Goal: Task Accomplishment & Management: Complete application form

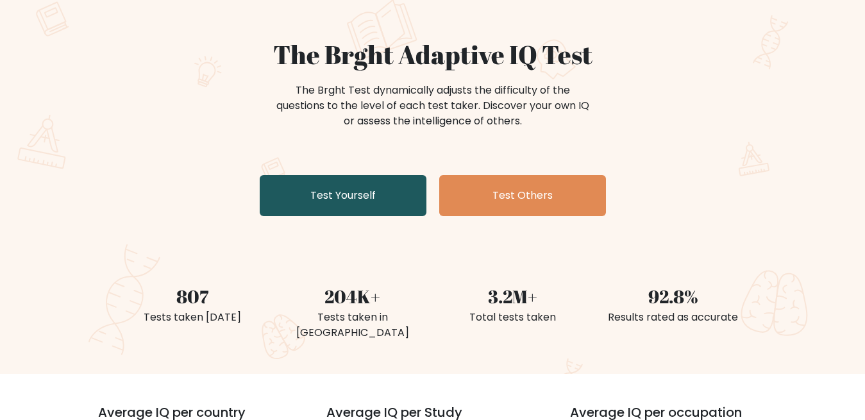
scroll to position [131, 0]
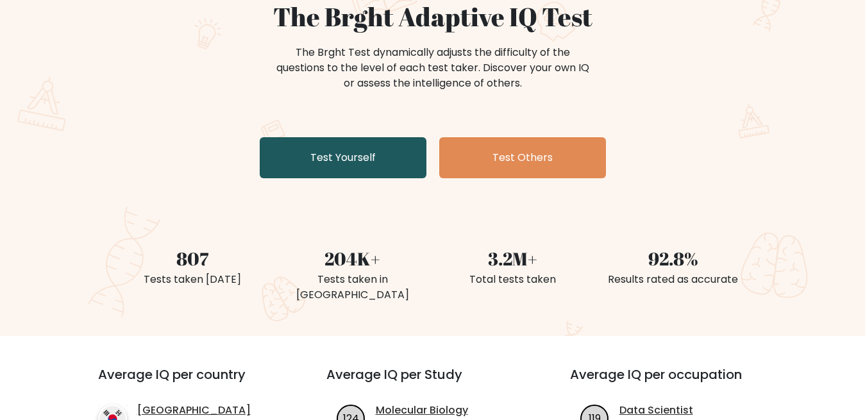
click at [385, 163] on link "Test Yourself" at bounding box center [343, 157] width 167 height 41
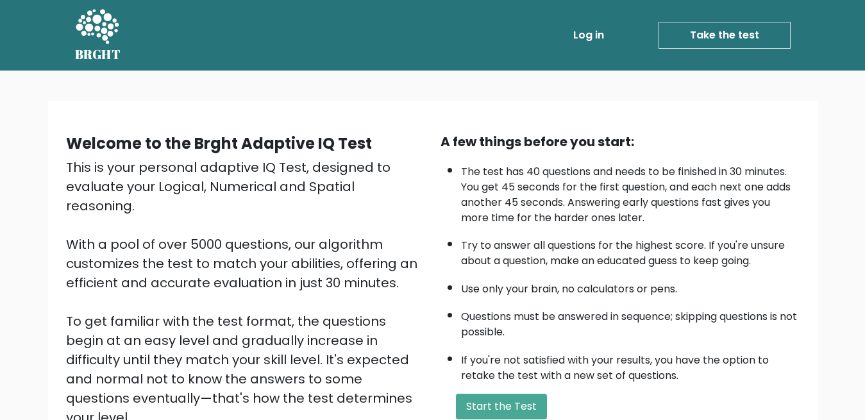
scroll to position [179, 0]
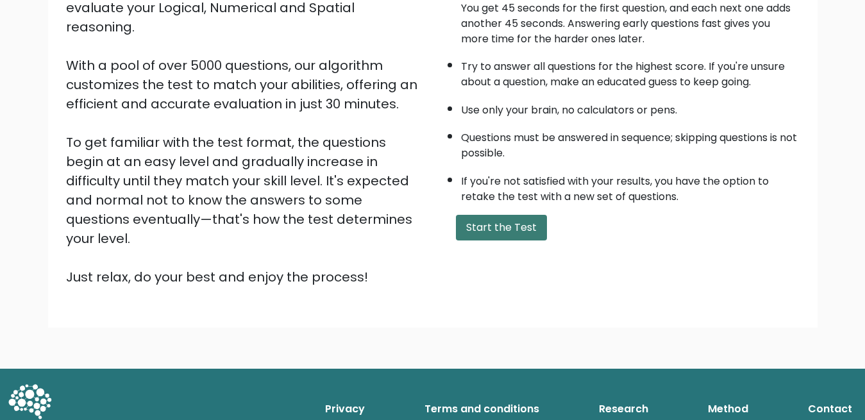
click at [515, 240] on button "Start the Test" at bounding box center [501, 228] width 91 height 26
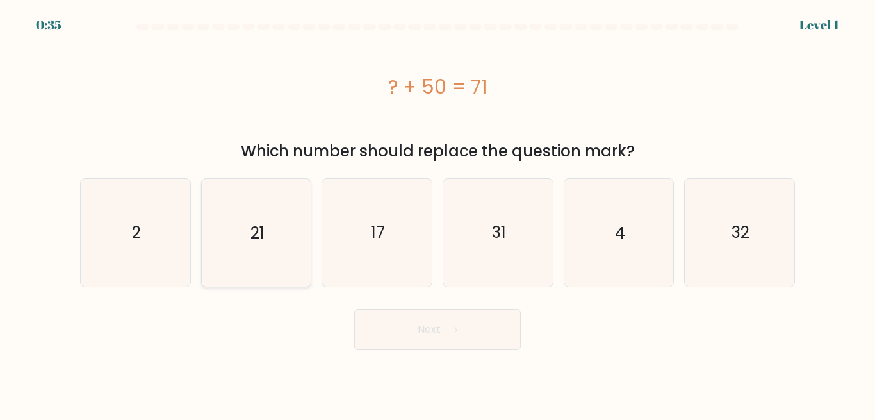
click at [262, 236] on text "21" at bounding box center [258, 232] width 14 height 22
click at [438, 213] on input "b. 21" at bounding box center [438, 211] width 1 height 3
radio input "true"
click at [479, 335] on button "Next" at bounding box center [437, 329] width 167 height 41
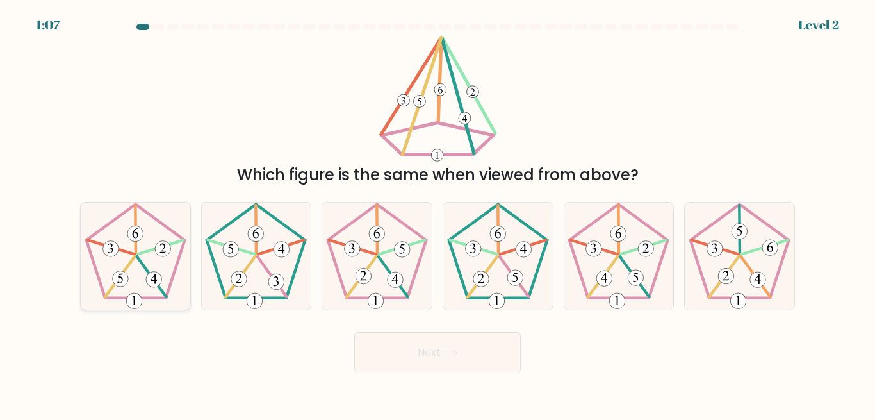
click at [158, 283] on 517 at bounding box center [154, 280] width 16 height 16
click at [438, 213] on input "a." at bounding box center [438, 211] width 1 height 3
radio input "true"
click at [391, 343] on button "Next" at bounding box center [437, 352] width 167 height 41
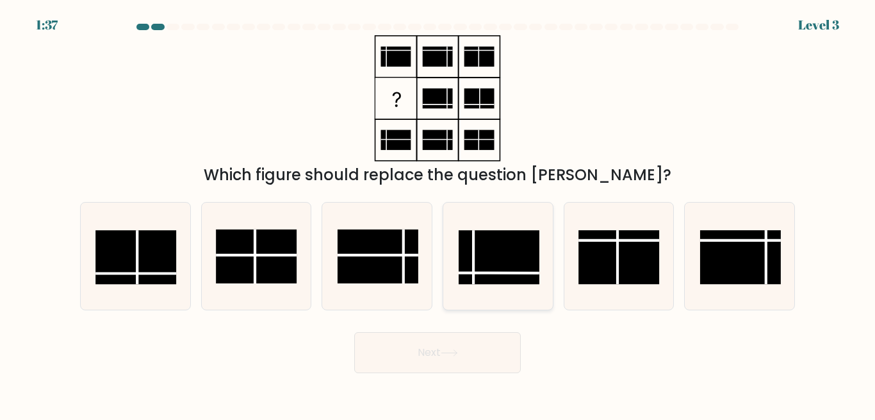
click at [499, 274] on rect at bounding box center [499, 257] width 81 height 54
click at [438, 213] on input "d." at bounding box center [438, 211] width 1 height 3
radio input "true"
click at [431, 360] on button "Next" at bounding box center [437, 352] width 167 height 41
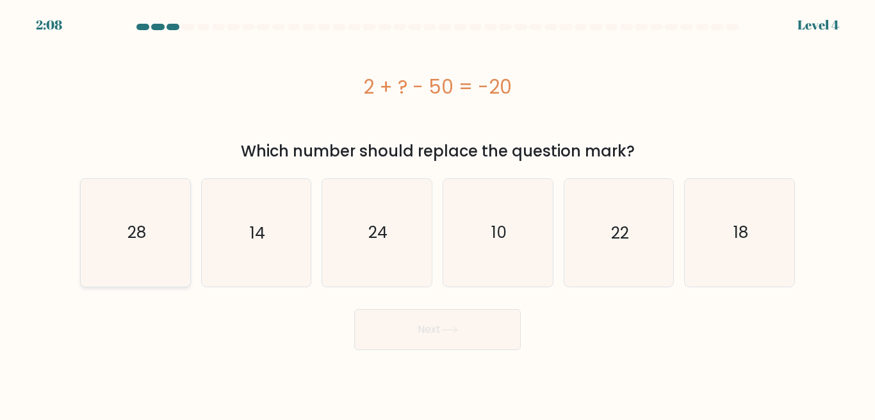
click at [170, 245] on icon "28" at bounding box center [135, 232] width 107 height 107
click at [438, 213] on input "a. 28" at bounding box center [438, 211] width 1 height 3
radio input "true"
click at [495, 331] on button "Next" at bounding box center [437, 329] width 167 height 41
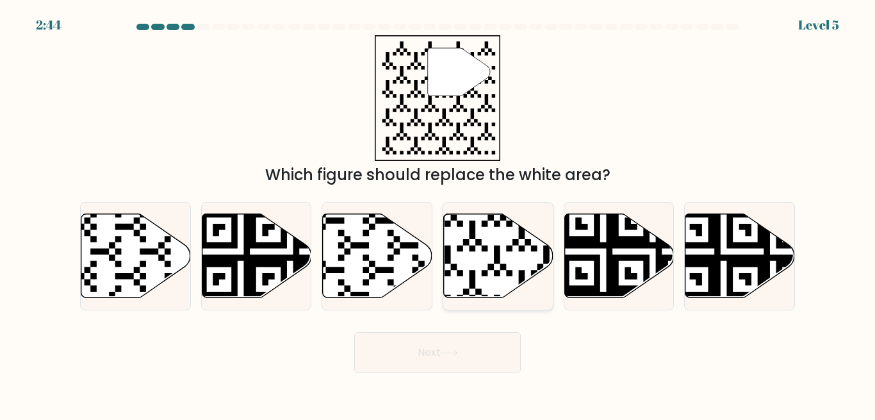
click at [489, 267] on icon at bounding box center [463, 301] width 199 height 199
click at [438, 213] on input "d." at bounding box center [438, 211] width 1 height 3
radio input "true"
click at [458, 348] on button "Next" at bounding box center [437, 352] width 167 height 41
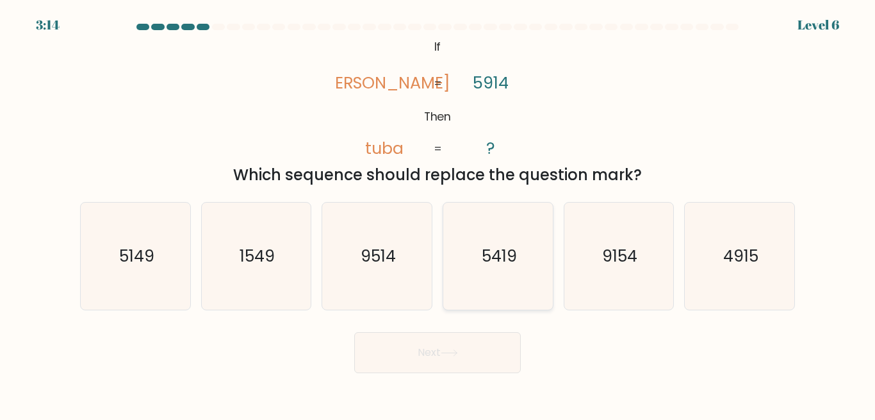
click at [511, 271] on icon "5419" at bounding box center [498, 256] width 107 height 107
click at [438, 213] on input "d. 5419" at bounding box center [438, 211] width 1 height 3
radio input "true"
click at [479, 361] on button "Next" at bounding box center [437, 352] width 167 height 41
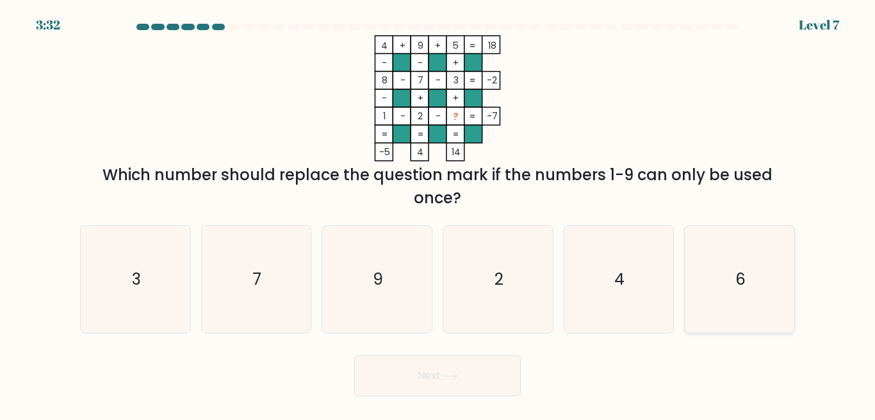
click at [759, 272] on icon "6" at bounding box center [739, 279] width 107 height 107
click at [438, 213] on input "f. 6" at bounding box center [438, 211] width 1 height 3
radio input "true"
click at [461, 371] on button "Next" at bounding box center [437, 375] width 167 height 41
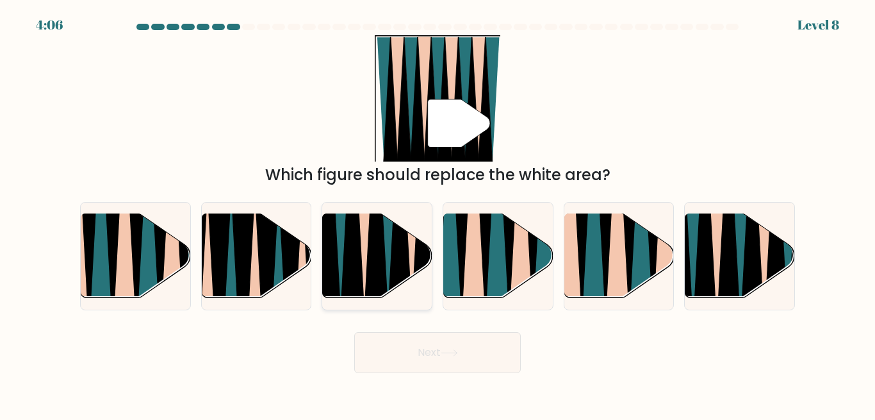
click at [401, 267] on icon at bounding box center [400, 213] width 25 height 219
click at [438, 213] on input "c." at bounding box center [438, 211] width 1 height 3
radio input "true"
click at [479, 368] on button "Next" at bounding box center [437, 352] width 167 height 41
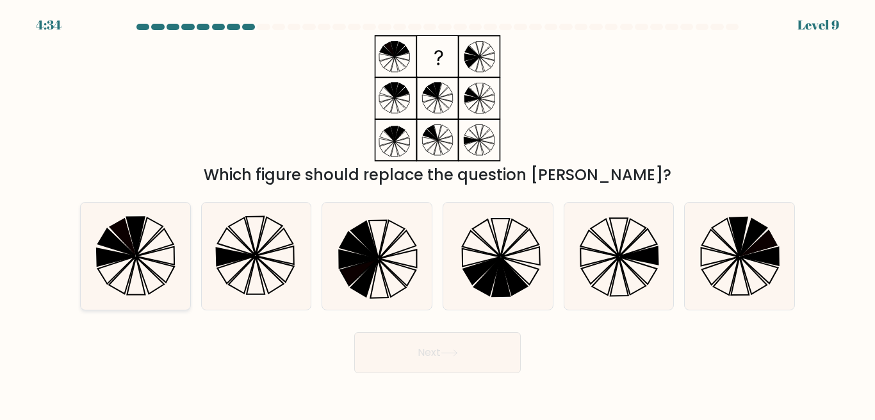
click at [131, 279] on icon at bounding box center [136, 275] width 18 height 38
click at [438, 213] on input "a." at bounding box center [438, 211] width 1 height 3
radio input "true"
click at [438, 357] on button "Next" at bounding box center [437, 352] width 167 height 41
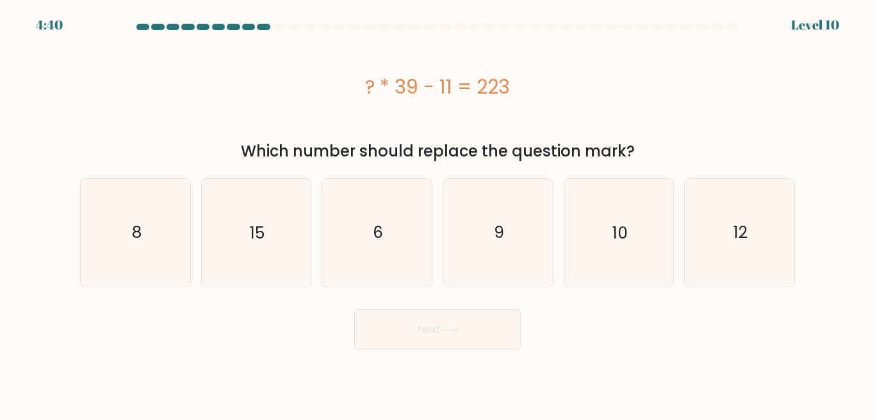
click at [656, 163] on form "a. 8" at bounding box center [437, 187] width 875 height 326
click at [356, 251] on icon "6" at bounding box center [377, 232] width 107 height 107
click at [438, 213] on input "c. 6" at bounding box center [438, 211] width 1 height 3
radio input "true"
click at [475, 324] on button "Next" at bounding box center [437, 329] width 167 height 41
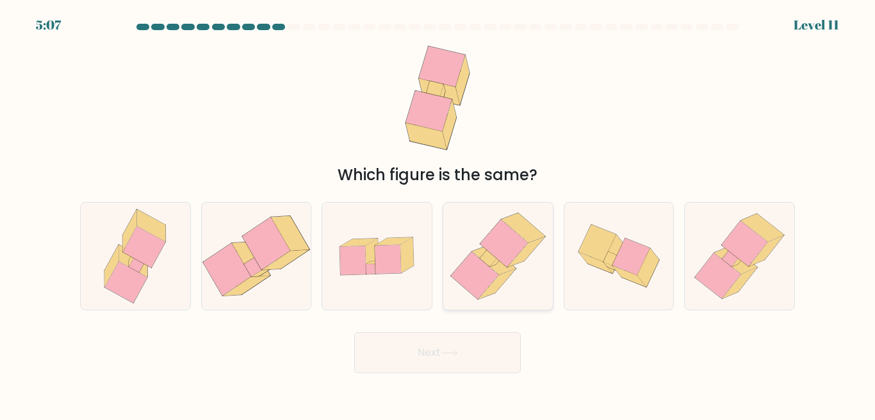
click at [530, 276] on icon at bounding box center [498, 256] width 104 height 107
click at [438, 213] on input "d." at bounding box center [438, 211] width 1 height 3
radio input "true"
click at [467, 346] on button "Next" at bounding box center [437, 352] width 167 height 41
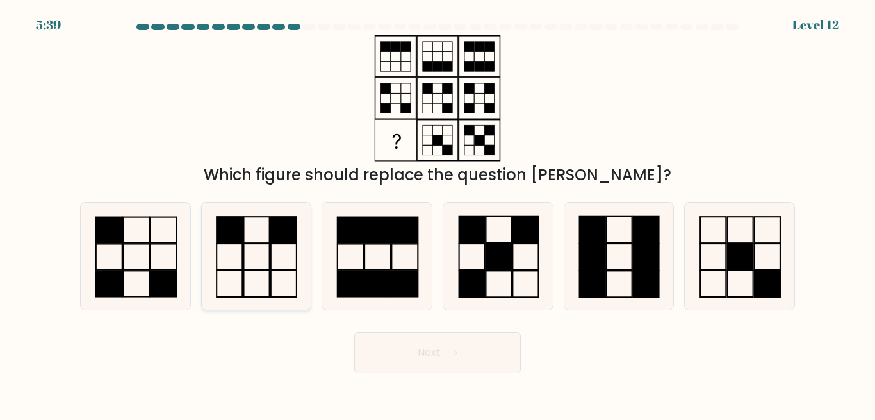
click at [290, 254] on icon at bounding box center [256, 256] width 107 height 107
click at [438, 213] on input "b." at bounding box center [438, 211] width 1 height 3
radio input "true"
click at [457, 342] on button "Next" at bounding box center [437, 352] width 167 height 41
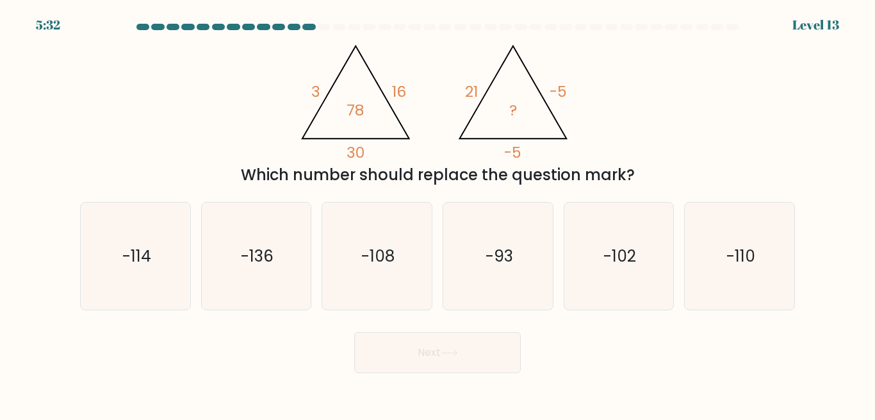
click at [183, 153] on div "@import url('https://fonts.googleapis.com/css?family=Abril+Fatface:400,100,100i…" at bounding box center [437, 110] width 731 height 151
click at [802, 269] on div "a. -114 b. -136 c. d." at bounding box center [437, 251] width 731 height 119
click at [777, 269] on icon "-110" at bounding box center [739, 256] width 107 height 107
click at [438, 213] on input "f. -110" at bounding box center [438, 211] width 1 height 3
radio input "true"
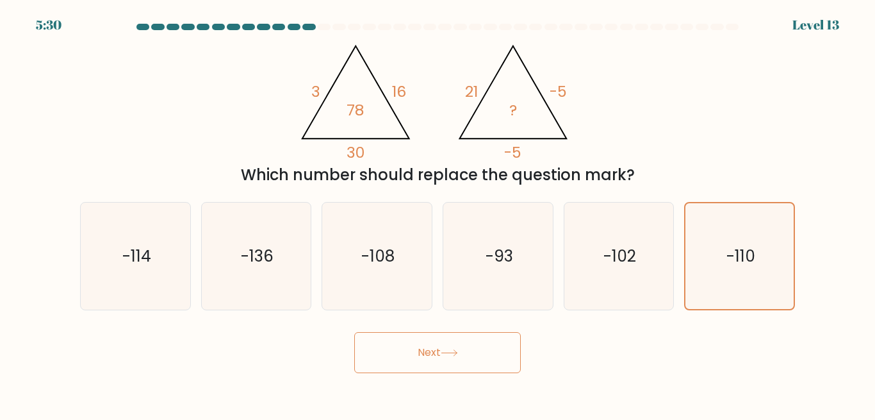
click at [465, 369] on button "Next" at bounding box center [437, 352] width 167 height 41
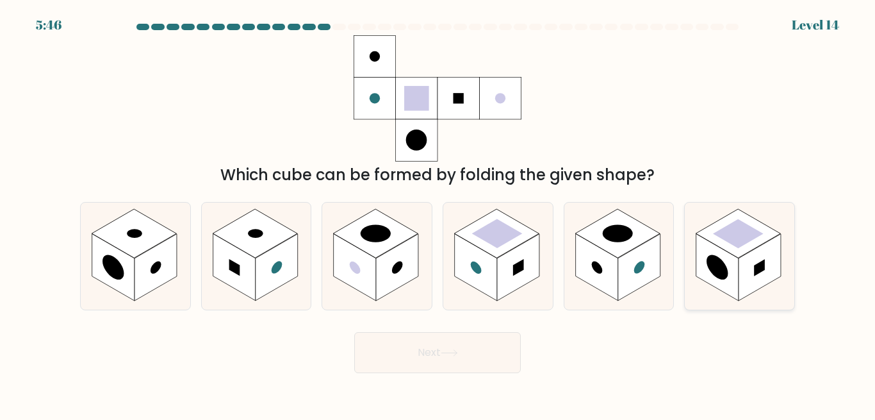
drag, startPoint x: 737, startPoint y: 240, endPoint x: 735, endPoint y: 259, distance: 19.3
click at [738, 238] on rect at bounding box center [738, 233] width 51 height 29
click at [502, 347] on button "Next" at bounding box center [437, 352] width 167 height 41
click at [711, 277] on rect at bounding box center [718, 266] width 42 height 67
click at [438, 213] on input "f." at bounding box center [438, 211] width 1 height 3
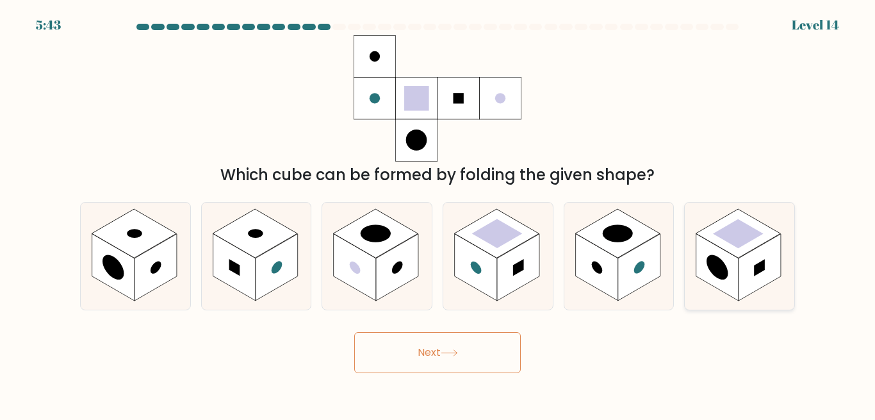
radio input "true"
click at [448, 357] on button "Next" at bounding box center [437, 352] width 167 height 41
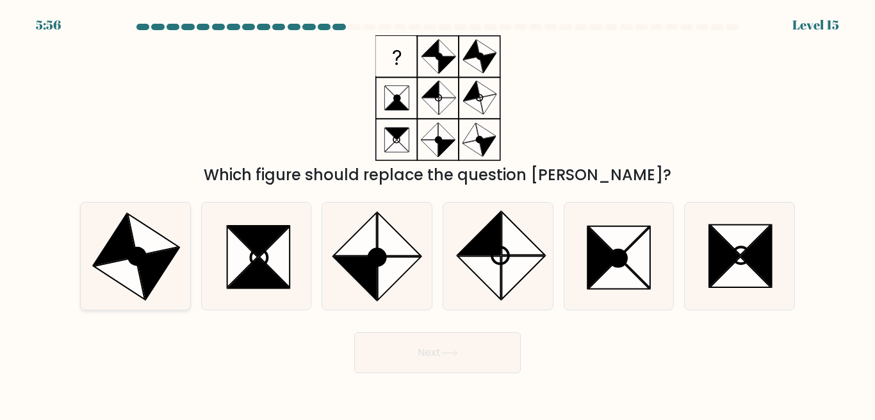
click at [151, 256] on icon at bounding box center [158, 273] width 42 height 51
click at [438, 213] on input "a." at bounding box center [438, 211] width 1 height 3
radio input "true"
click at [732, 275] on icon at bounding box center [740, 272] width 61 height 30
click at [438, 213] on input "f." at bounding box center [438, 211] width 1 height 3
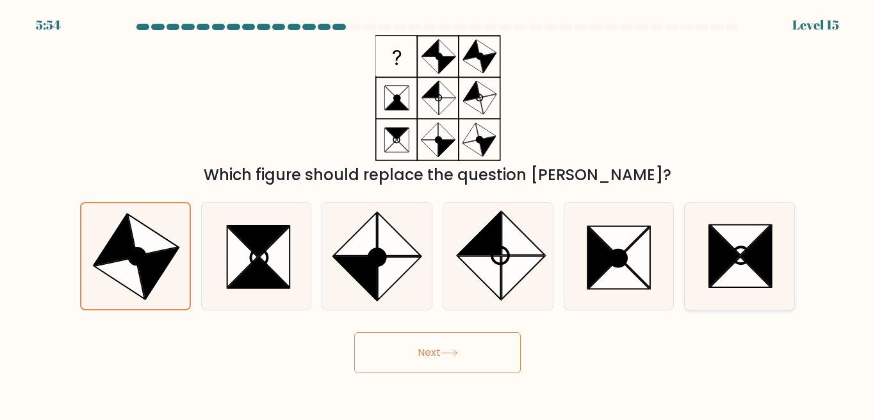
radio input "true"
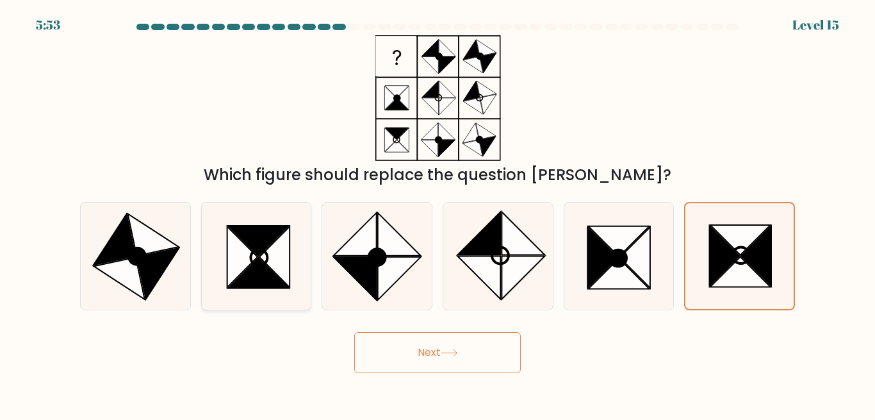
click at [270, 269] on icon at bounding box center [275, 256] width 30 height 61
click at [438, 213] on input "b." at bounding box center [438, 211] width 1 height 3
radio input "true"
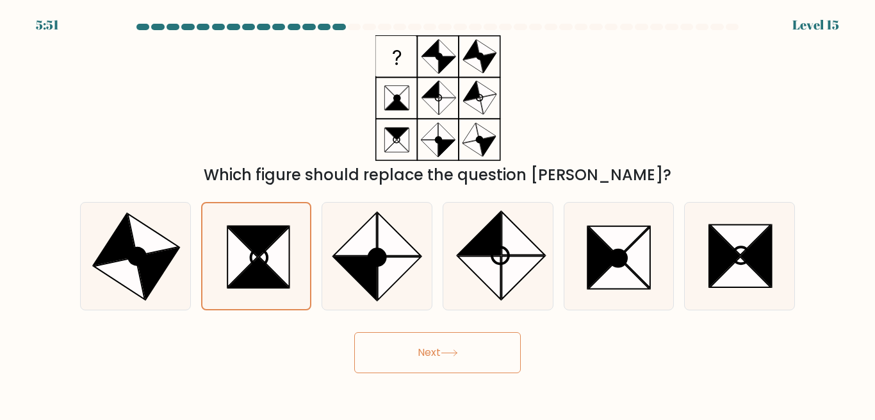
click at [453, 358] on button "Next" at bounding box center [437, 352] width 167 height 41
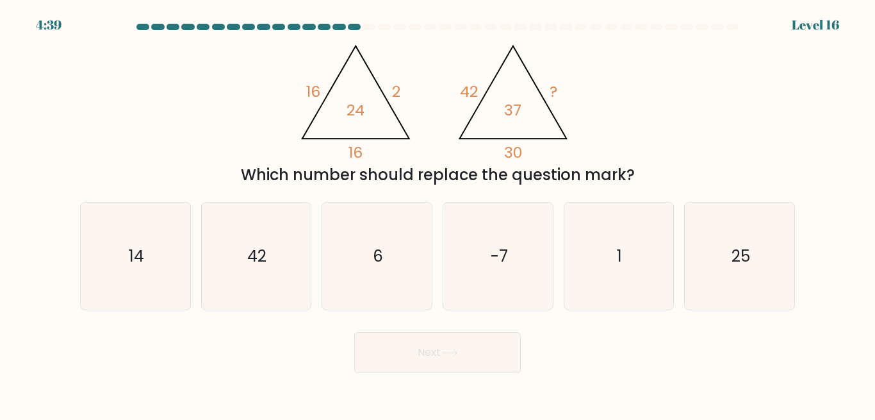
click at [715, 93] on div "@import url('https://fonts.googleapis.com/css?family=Abril+Fatface:400,100,100i…" at bounding box center [437, 110] width 731 height 151
click at [601, 214] on icon "1" at bounding box center [618, 256] width 107 height 107
click at [438, 213] on input "e. 1" at bounding box center [438, 211] width 1 height 3
radio input "true"
click at [451, 354] on icon at bounding box center [449, 352] width 17 height 7
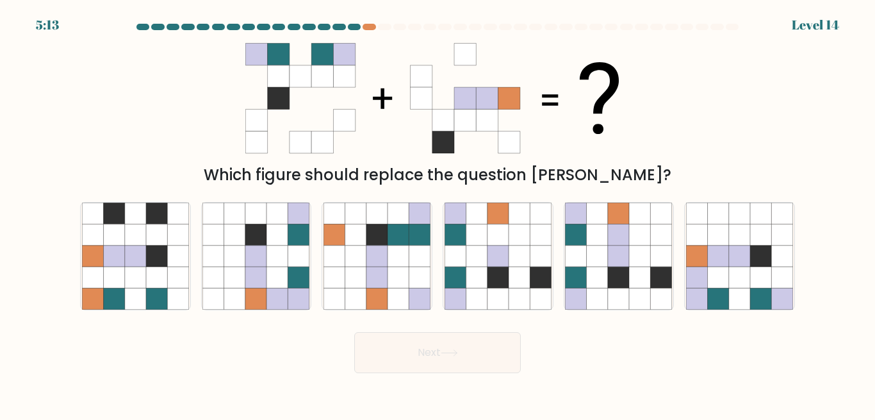
click at [320, 269] on div "c." at bounding box center [377, 256] width 121 height 108
click at [395, 289] on icon at bounding box center [398, 298] width 21 height 21
click at [438, 213] on input "c." at bounding box center [438, 211] width 1 height 3
radio input "true"
click at [445, 352] on icon at bounding box center [449, 352] width 17 height 7
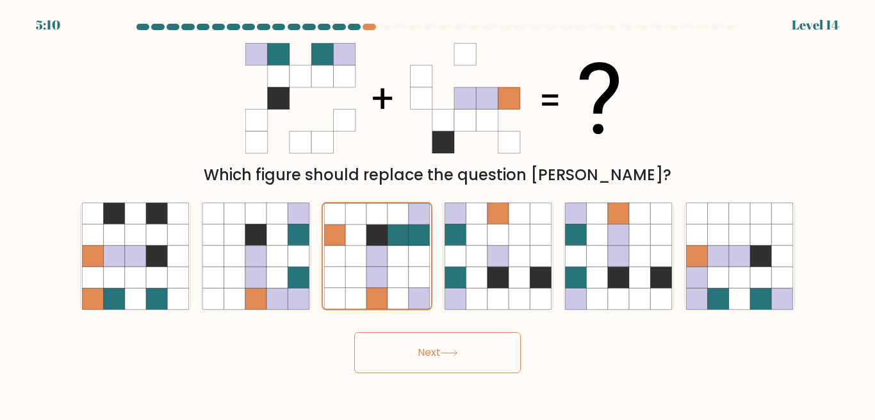
click at [407, 358] on button "Next" at bounding box center [437, 352] width 167 height 41
click at [276, 244] on icon at bounding box center [277, 234] width 21 height 21
click at [438, 213] on input "b." at bounding box center [438, 211] width 1 height 3
radio input "true"
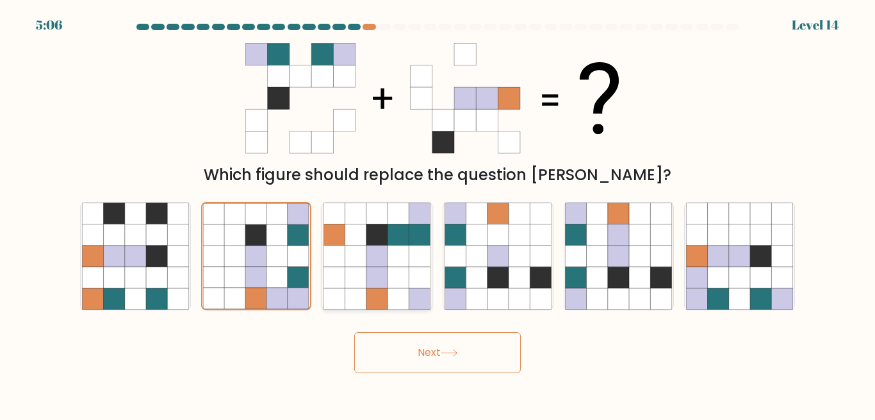
click at [365, 262] on icon at bounding box center [355, 255] width 21 height 21
click at [438, 213] on input "c." at bounding box center [438, 211] width 1 height 3
radio input "true"
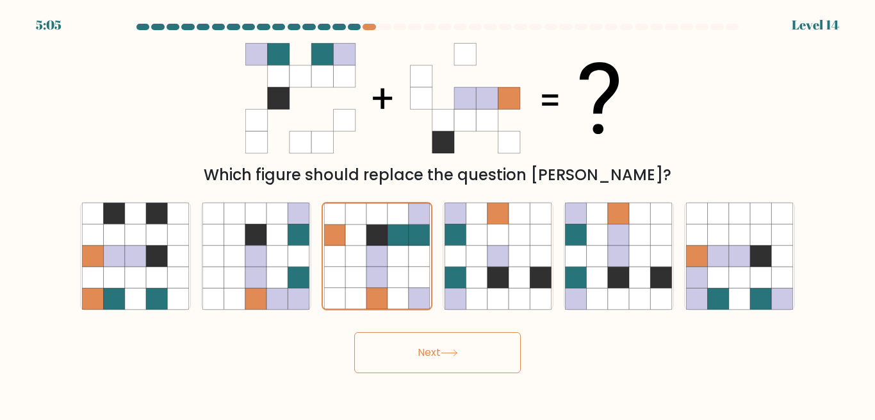
click at [470, 347] on button "Next" at bounding box center [437, 352] width 167 height 41
click at [525, 283] on icon at bounding box center [519, 277] width 21 height 21
click at [438, 213] on input "d." at bounding box center [438, 211] width 1 height 3
radio input "true"
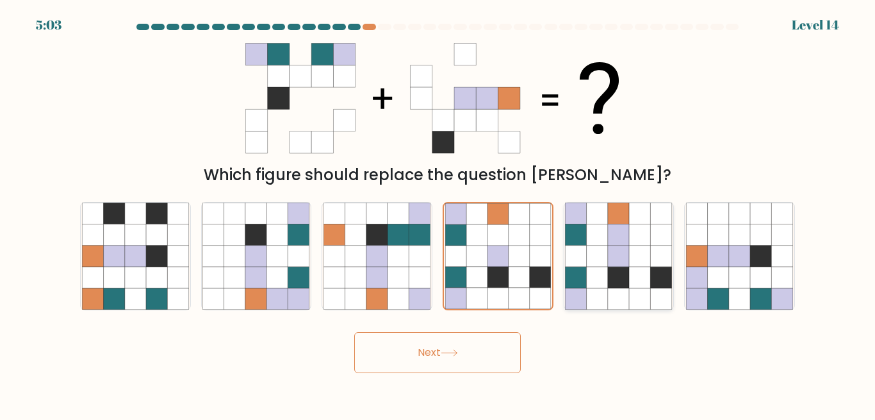
click at [622, 287] on icon at bounding box center [618, 277] width 21 height 21
click at [438, 213] on input "e." at bounding box center [438, 211] width 1 height 3
radio input "true"
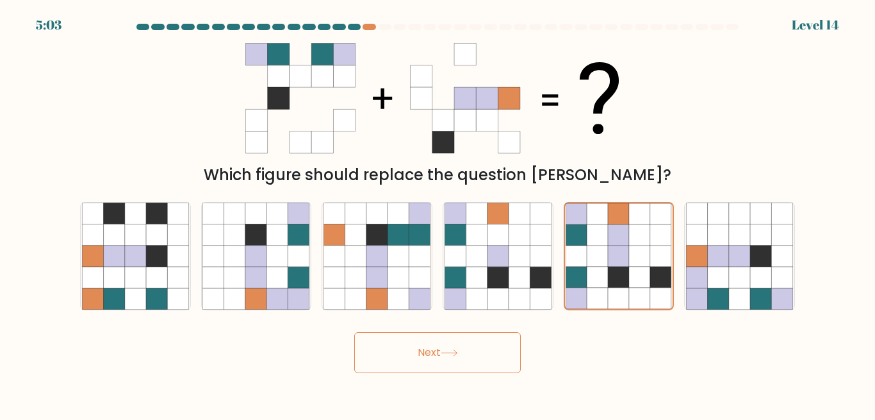
click at [438, 339] on button "Next" at bounding box center [437, 352] width 167 height 41
click at [440, 348] on button "Next" at bounding box center [437, 352] width 167 height 41
click at [439, 356] on button "Next" at bounding box center [437, 352] width 167 height 41
click at [440, 356] on button "Next" at bounding box center [437, 352] width 167 height 41
click at [440, 351] on button "Next" at bounding box center [437, 352] width 167 height 41
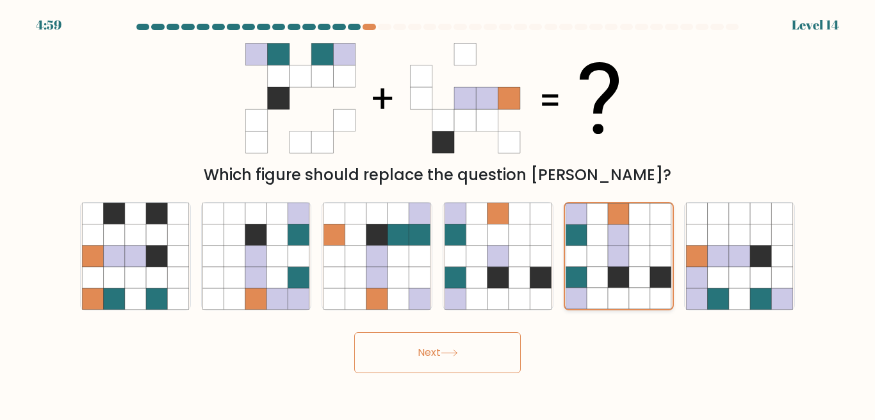
drag, startPoint x: 577, startPoint y: 249, endPoint x: 641, endPoint y: 250, distance: 64.7
click at [575, 249] on icon at bounding box center [577, 255] width 21 height 21
click at [438, 213] on input "e." at bounding box center [438, 211] width 1 height 3
click at [713, 251] on icon at bounding box center [718, 255] width 21 height 21
click at [438, 213] on input "f." at bounding box center [438, 211] width 1 height 3
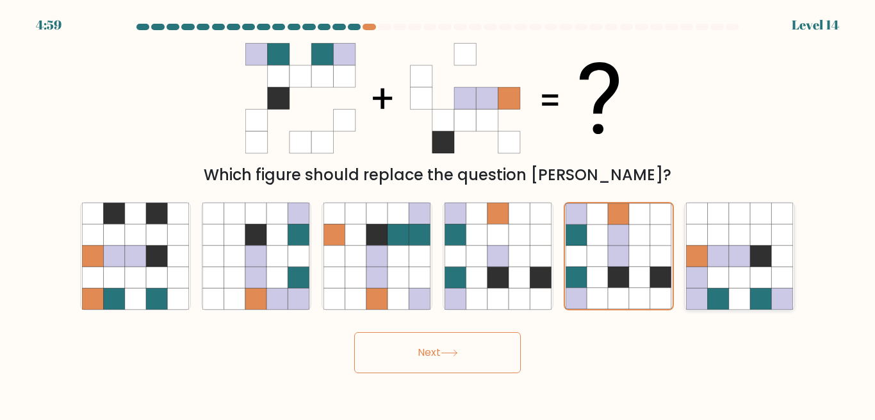
radio input "true"
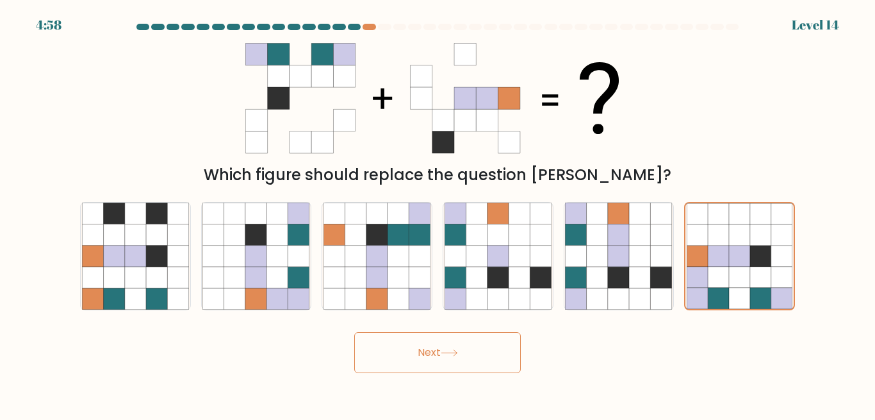
drag, startPoint x: 436, startPoint y: 324, endPoint x: 439, endPoint y: 351, distance: 27.1
click at [440, 331] on form at bounding box center [437, 198] width 875 height 349
click at [439, 351] on button "Next" at bounding box center [437, 352] width 167 height 41
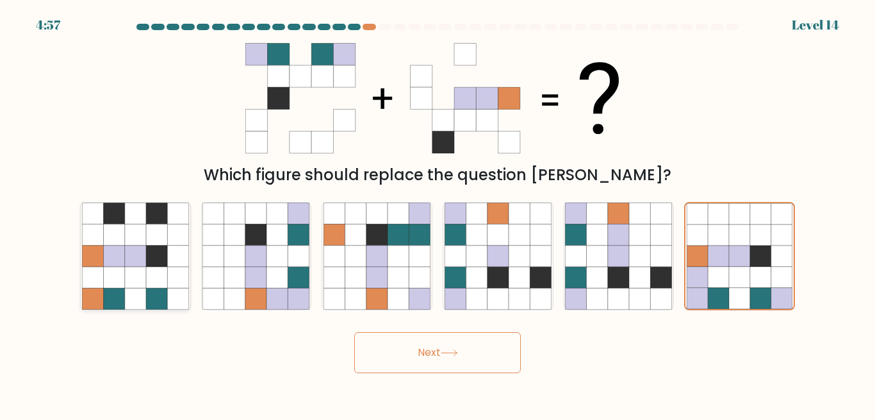
drag, startPoint x: 153, startPoint y: 269, endPoint x: 145, endPoint y: 272, distance: 8.7
click at [151, 269] on icon at bounding box center [156, 277] width 21 height 21
click at [152, 273] on icon at bounding box center [156, 277] width 21 height 21
click at [438, 213] on input "a." at bounding box center [438, 211] width 1 height 3
radio input "true"
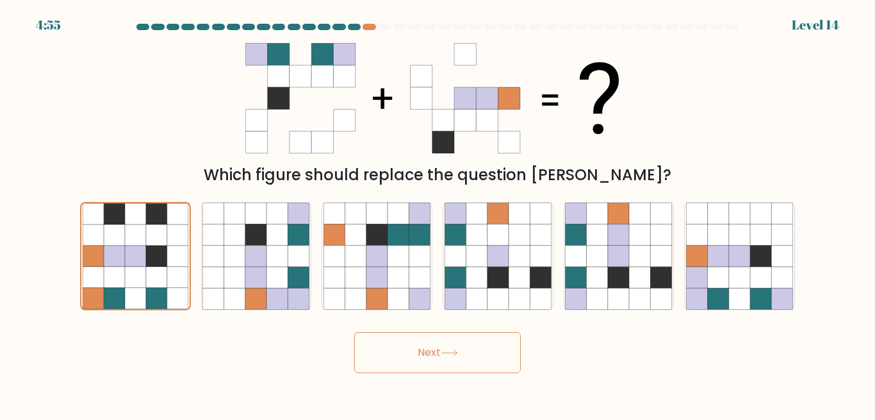
click at [419, 355] on button "Next" at bounding box center [437, 352] width 167 height 41
click at [269, 252] on icon at bounding box center [277, 255] width 21 height 21
click at [438, 213] on input "b." at bounding box center [438, 211] width 1 height 3
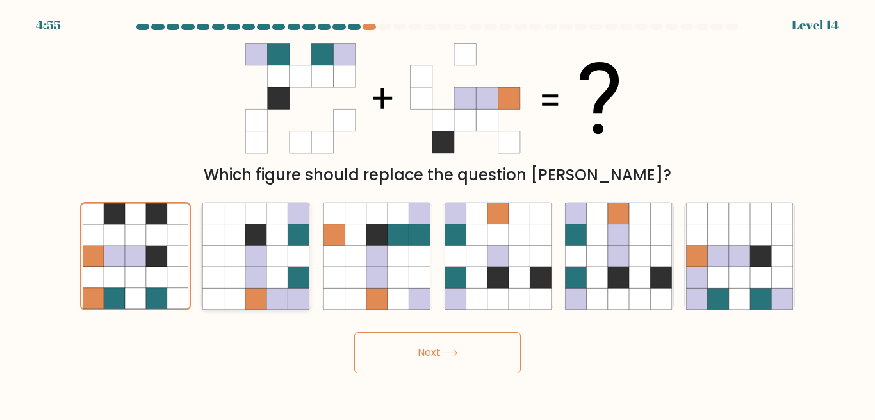
radio input "true"
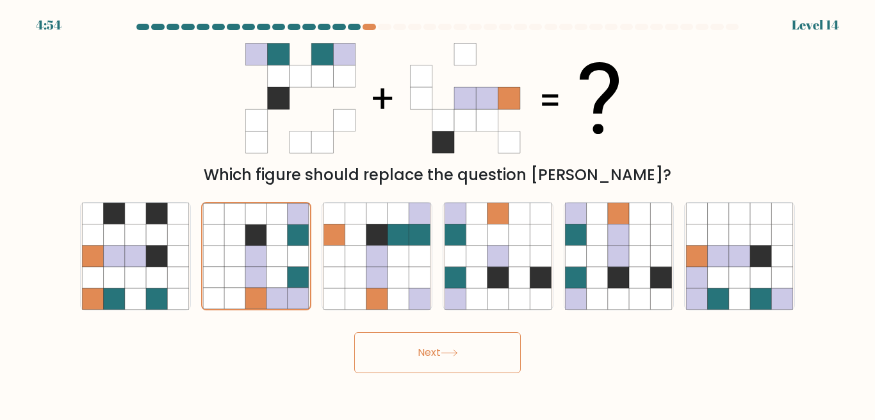
click at [463, 368] on button "Next" at bounding box center [437, 352] width 167 height 41
click at [463, 365] on button "Next" at bounding box center [437, 352] width 167 height 41
click at [463, 363] on button "Next" at bounding box center [437, 352] width 167 height 41
click at [372, 265] on icon at bounding box center [377, 255] width 21 height 21
click at [438, 213] on input "c." at bounding box center [438, 211] width 1 height 3
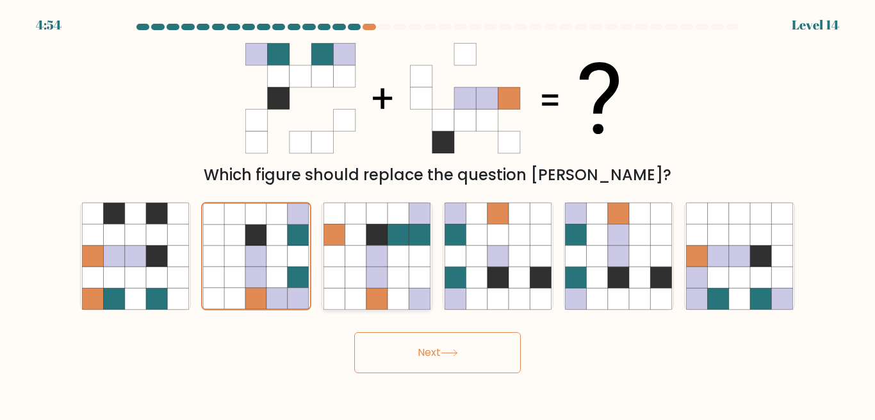
radio input "true"
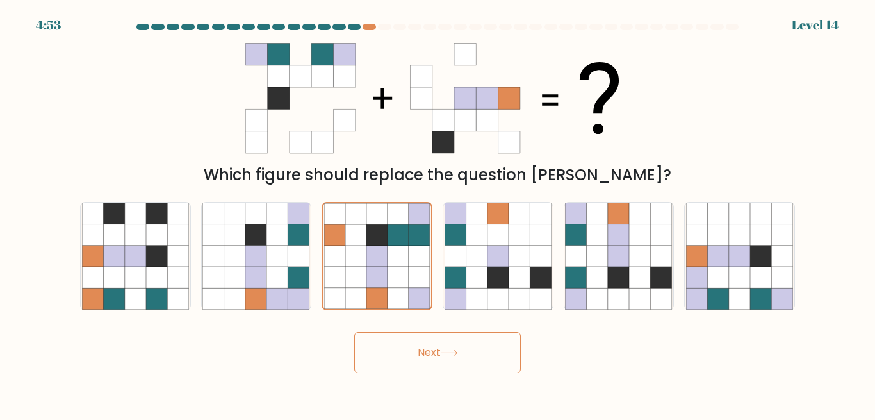
click at [436, 351] on button "Next" at bounding box center [437, 352] width 167 height 41
click at [354, 332] on button "Next" at bounding box center [437, 352] width 167 height 41
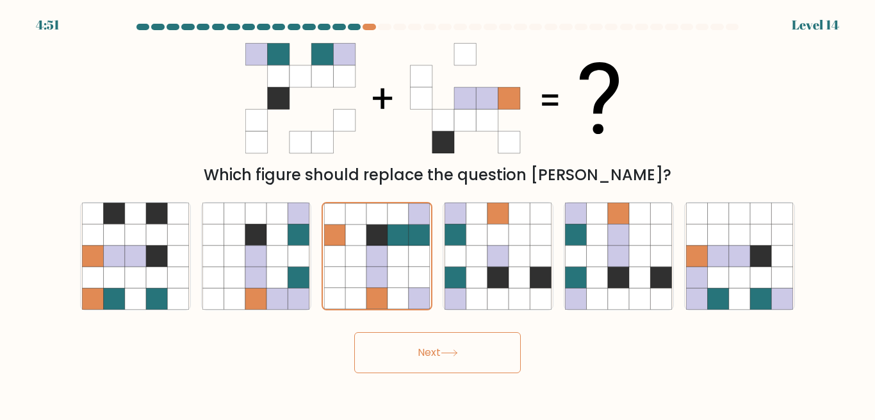
click at [440, 131] on icon at bounding box center [444, 142] width 22 height 22
click at [466, 126] on g at bounding box center [465, 99] width 110 height 110
click at [505, 128] on icon at bounding box center [510, 120] width 22 height 22
click at [506, 233] on icon at bounding box center [498, 234] width 21 height 21
click at [438, 213] on input "d." at bounding box center [438, 211] width 1 height 3
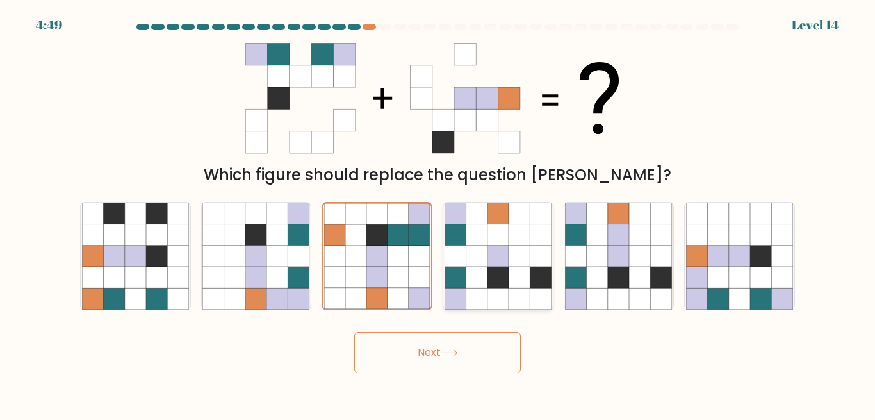
radio input "true"
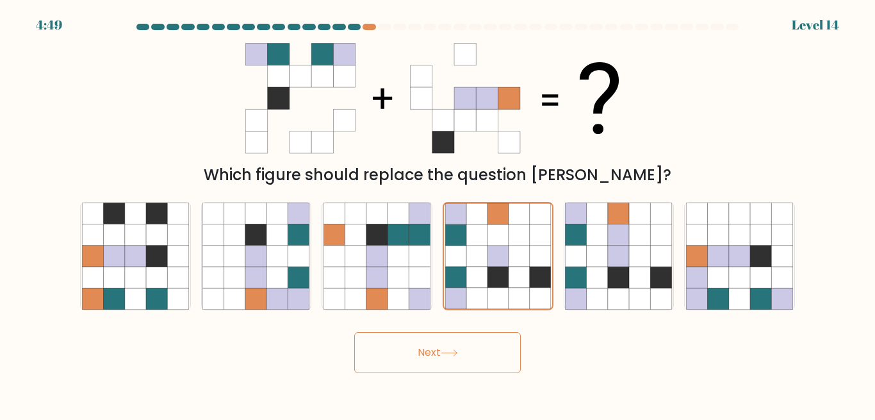
click at [441, 372] on button "Next" at bounding box center [437, 352] width 167 height 41
click at [445, 363] on button "Next" at bounding box center [437, 352] width 167 height 41
click at [449, 361] on button "Next" at bounding box center [437, 352] width 167 height 41
click at [620, 256] on icon at bounding box center [618, 255] width 21 height 21
click at [452, 351] on icon at bounding box center [449, 352] width 17 height 7
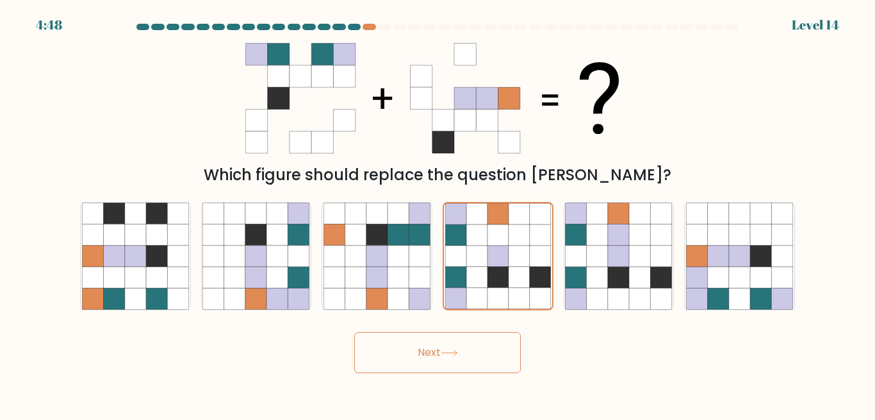
click at [452, 351] on icon at bounding box center [449, 352] width 17 height 7
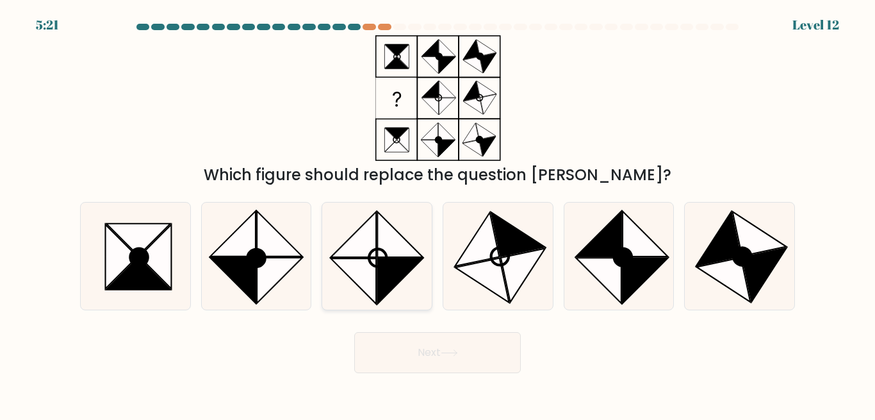
click at [370, 274] on icon at bounding box center [354, 281] width 46 height 46
click at [438, 213] on input "c." at bounding box center [438, 211] width 1 height 3
radio input "true"
click at [154, 270] on icon at bounding box center [155, 256] width 32 height 64
click at [438, 213] on input "a." at bounding box center [438, 211] width 1 height 3
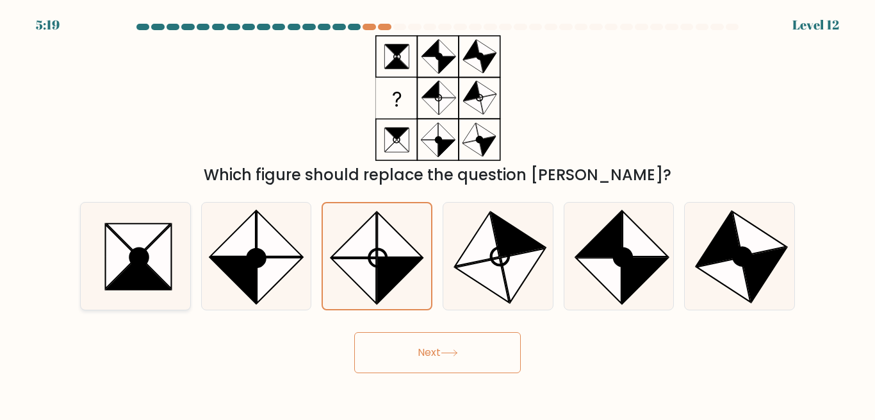
radio input "true"
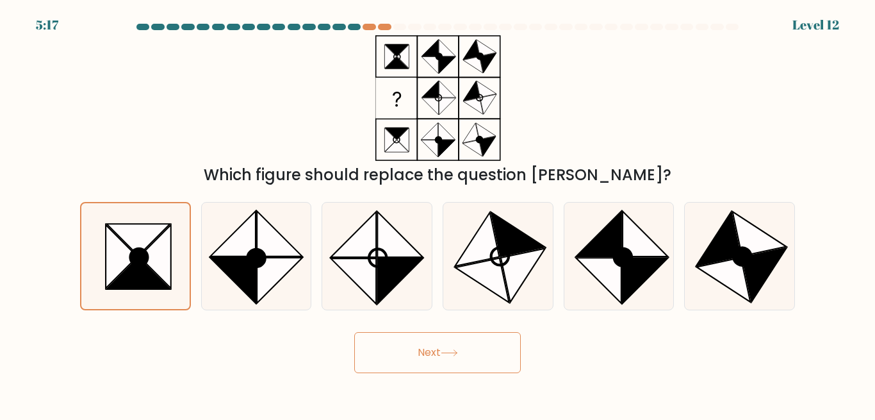
click at [432, 359] on button "Next" at bounding box center [437, 352] width 167 height 41
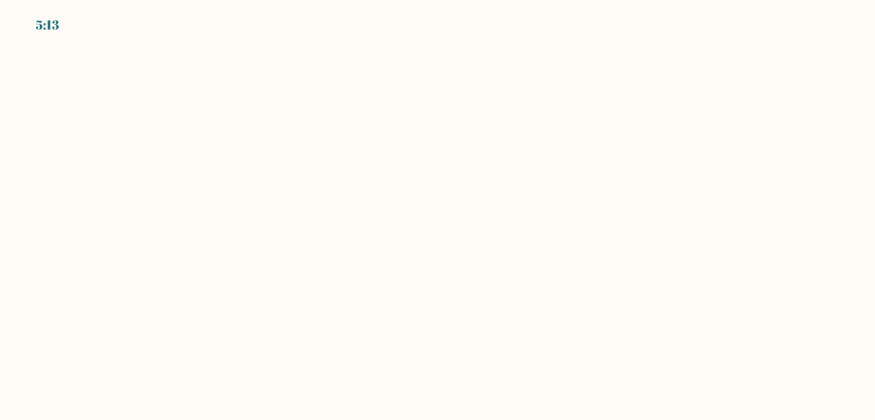
click at [490, 113] on body "5:13" at bounding box center [437, 210] width 875 height 420
click at [324, 60] on body "5:05" at bounding box center [437, 210] width 875 height 420
click at [473, 128] on body "5:01" at bounding box center [437, 210] width 875 height 420
click at [58, 37] on body "4:59" at bounding box center [437, 210] width 875 height 420
drag, startPoint x: 492, startPoint y: 166, endPoint x: 520, endPoint y: 208, distance: 50.8
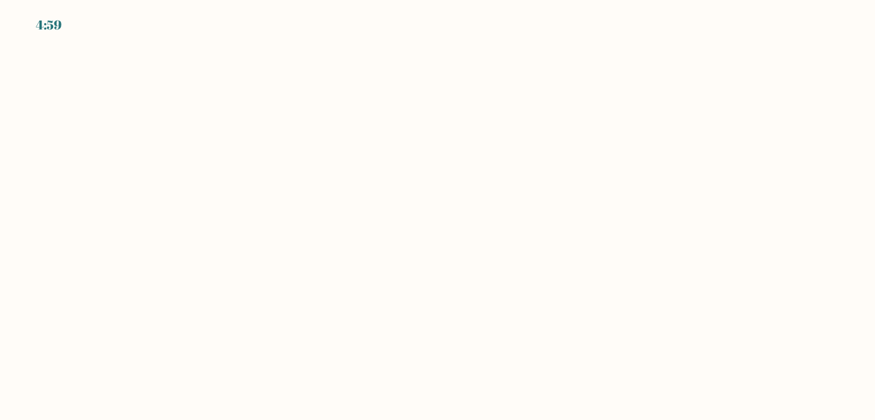
click at [492, 168] on body "4:59" at bounding box center [437, 210] width 875 height 420
click at [481, 228] on body "4:58" at bounding box center [437, 210] width 875 height 420
drag, startPoint x: 384, startPoint y: 240, endPoint x: 237, endPoint y: 243, distance: 146.8
click at [354, 244] on body "4:58" at bounding box center [437, 210] width 875 height 420
click at [154, 231] on body "4:58" at bounding box center [437, 210] width 875 height 420
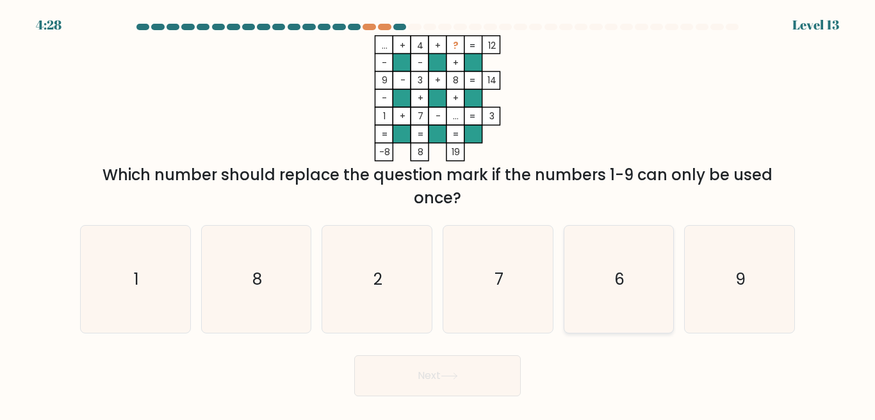
click at [600, 281] on icon "6" at bounding box center [618, 279] width 107 height 107
click at [438, 213] on input "e. 6" at bounding box center [438, 211] width 1 height 3
radio input "true"
click at [465, 368] on button "Next" at bounding box center [437, 375] width 167 height 41
click at [461, 372] on button "Next" at bounding box center [437, 375] width 167 height 41
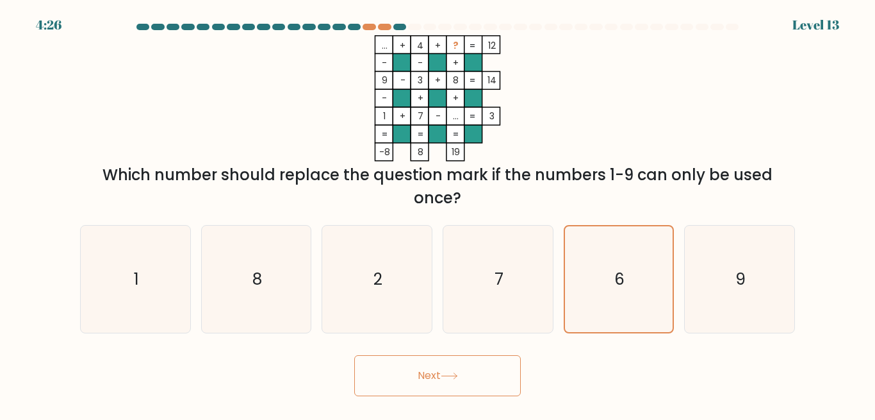
click at [454, 376] on icon at bounding box center [449, 375] width 17 height 7
click at [454, 377] on icon at bounding box center [449, 375] width 17 height 7
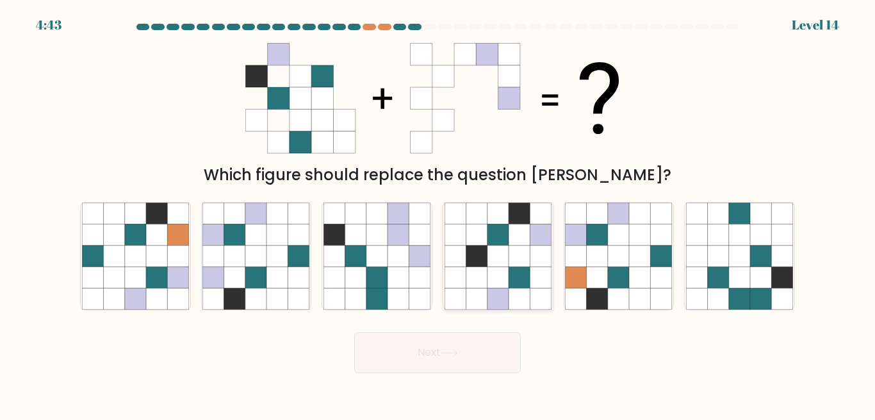
click at [519, 269] on icon at bounding box center [519, 277] width 21 height 21
click at [438, 213] on input "d." at bounding box center [438, 211] width 1 height 3
radio input "true"
click at [484, 374] on body "4:42 Level 14" at bounding box center [437, 210] width 875 height 420
click at [486, 363] on button "Next" at bounding box center [437, 352] width 167 height 41
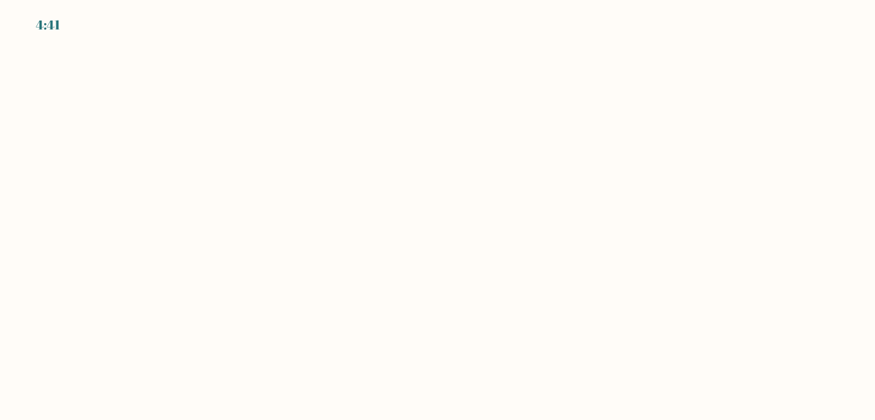
click at [331, 145] on body "4:41" at bounding box center [437, 210] width 875 height 420
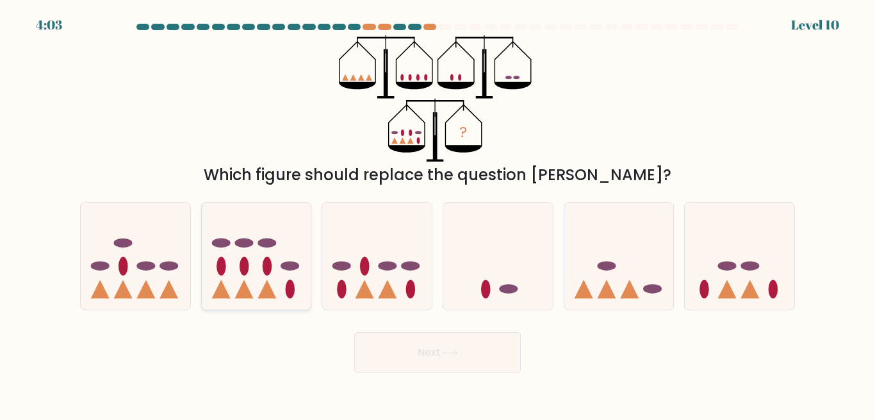
click at [254, 279] on icon at bounding box center [257, 256] width 110 height 90
click at [438, 213] on input "b." at bounding box center [438, 211] width 1 height 3
radio input "true"
drag, startPoint x: 471, startPoint y: 281, endPoint x: 312, endPoint y: 271, distance: 159.2
click at [312, 271] on div "a. b. c." at bounding box center [437, 251] width 725 height 119
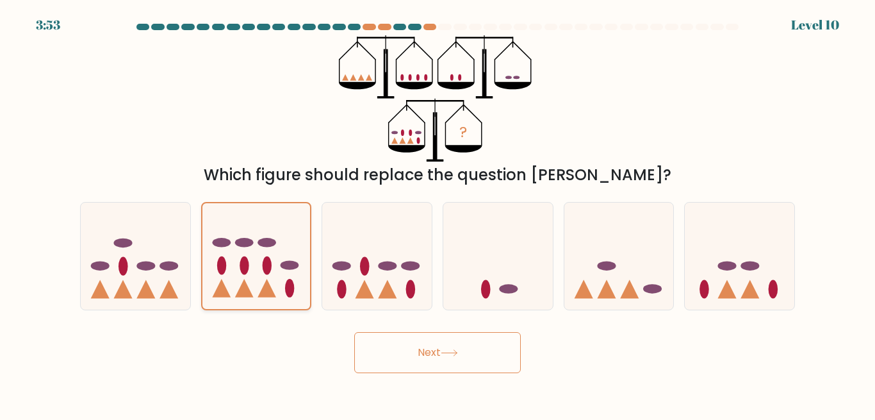
click at [292, 277] on icon at bounding box center [257, 256] width 108 height 90
click at [438, 213] on input "b." at bounding box center [438, 211] width 1 height 3
click at [432, 351] on button "Next" at bounding box center [437, 352] width 167 height 41
click at [304, 294] on icon at bounding box center [257, 256] width 108 height 90
click at [438, 213] on input "b." at bounding box center [438, 211] width 1 height 3
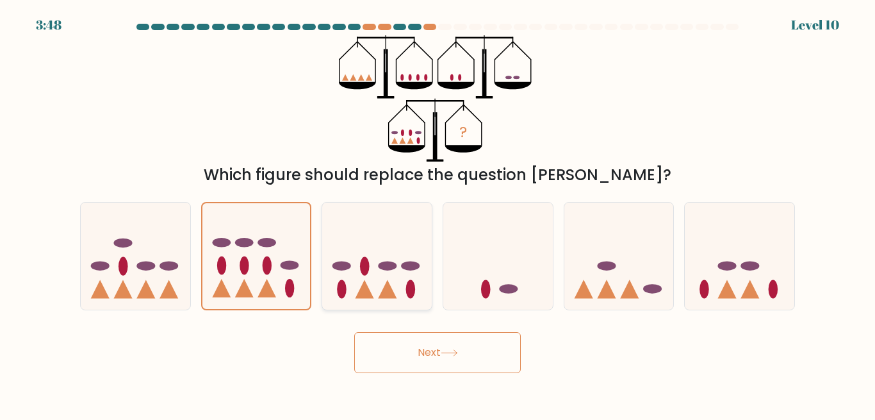
click at [342, 283] on ellipse at bounding box center [343, 288] width 10 height 19
click at [438, 213] on input "c." at bounding box center [438, 211] width 1 height 3
radio input "true"
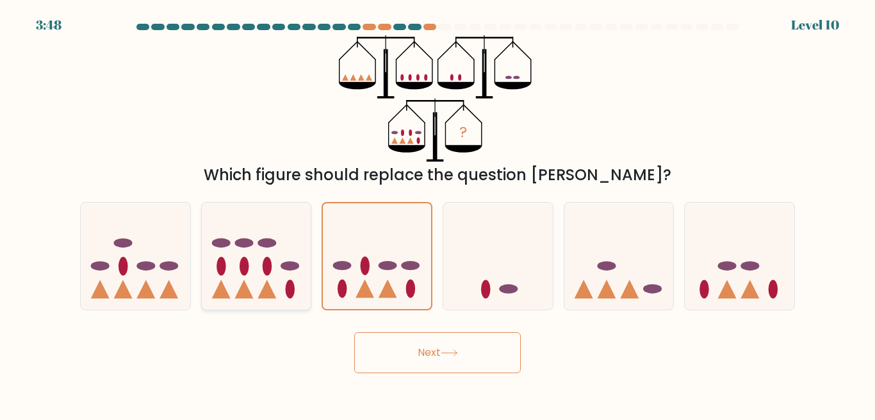
click at [296, 281] on icon at bounding box center [257, 256] width 110 height 90
click at [438, 213] on input "b." at bounding box center [438, 211] width 1 height 3
radio input "true"
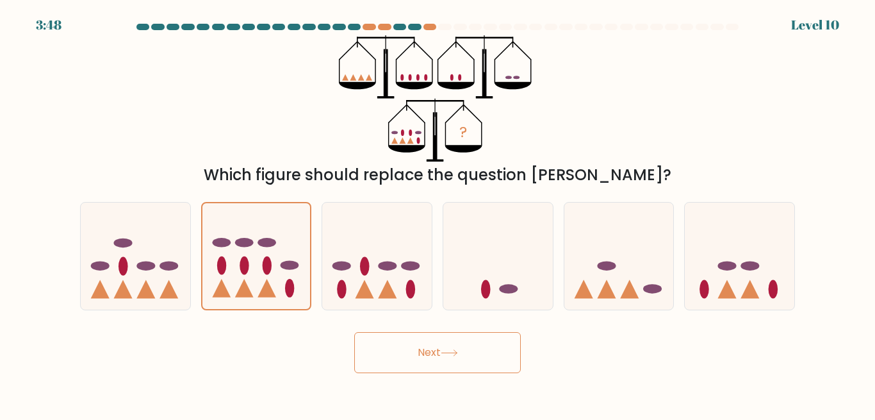
click at [415, 353] on button "Next" at bounding box center [437, 352] width 167 height 41
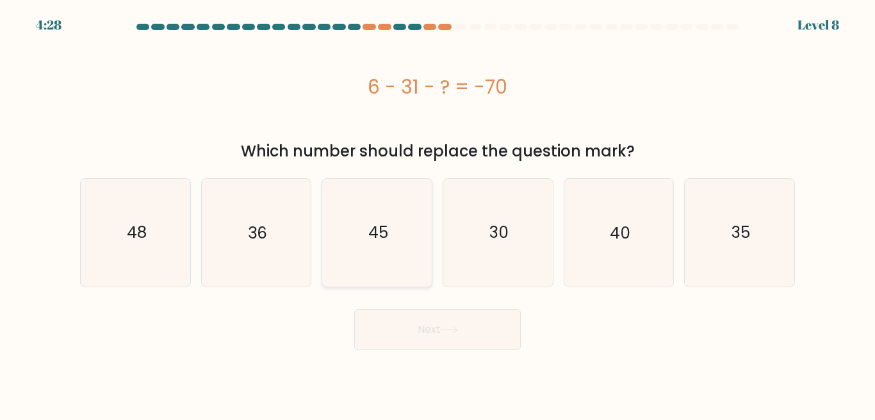
click at [420, 236] on icon "45" at bounding box center [377, 232] width 107 height 107
click at [438, 213] on input "c. 45" at bounding box center [438, 211] width 1 height 3
radio input "true"
click at [508, 254] on icon "30" at bounding box center [498, 232] width 107 height 107
click at [438, 213] on input "d. 30" at bounding box center [438, 211] width 1 height 3
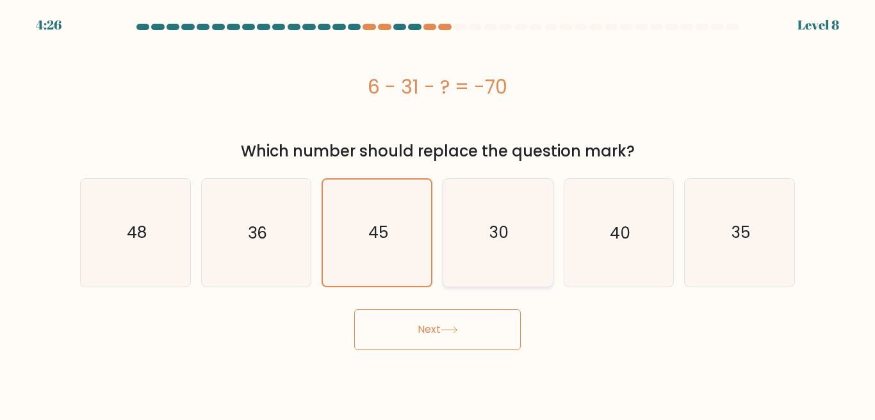
radio input "true"
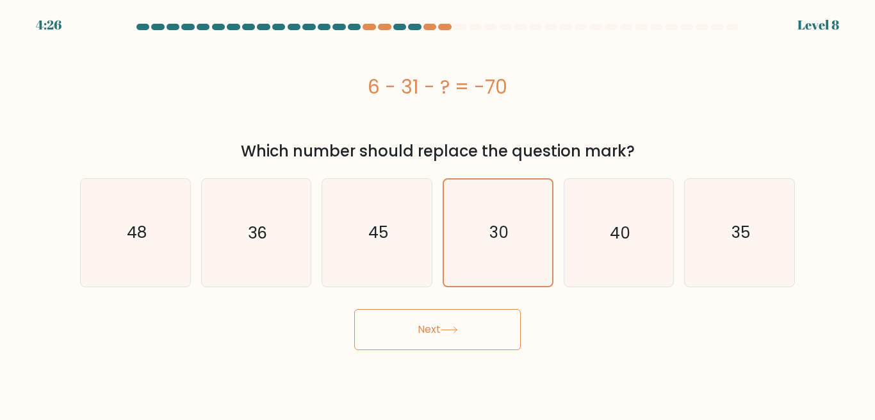
click at [447, 319] on button "Next" at bounding box center [437, 329] width 167 height 41
click at [442, 327] on button "Next" at bounding box center [437, 329] width 167 height 41
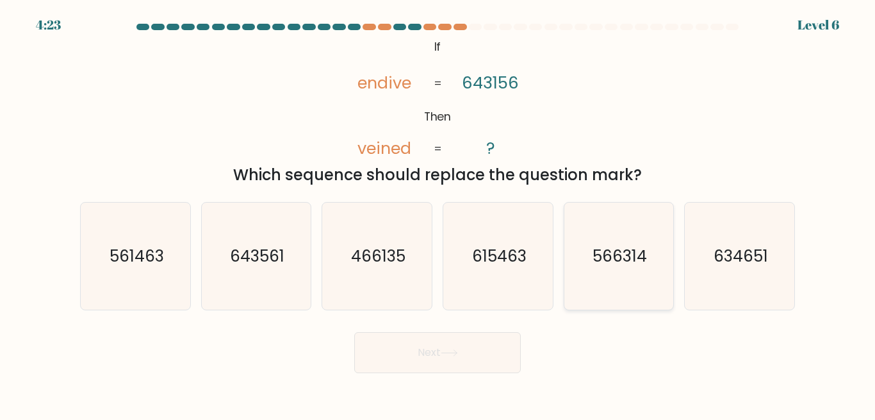
click at [573, 260] on icon "566314" at bounding box center [618, 256] width 107 height 107
click at [438, 213] on input "e. 566314" at bounding box center [438, 211] width 1 height 3
radio input "true"
click at [460, 345] on button "Next" at bounding box center [437, 352] width 167 height 41
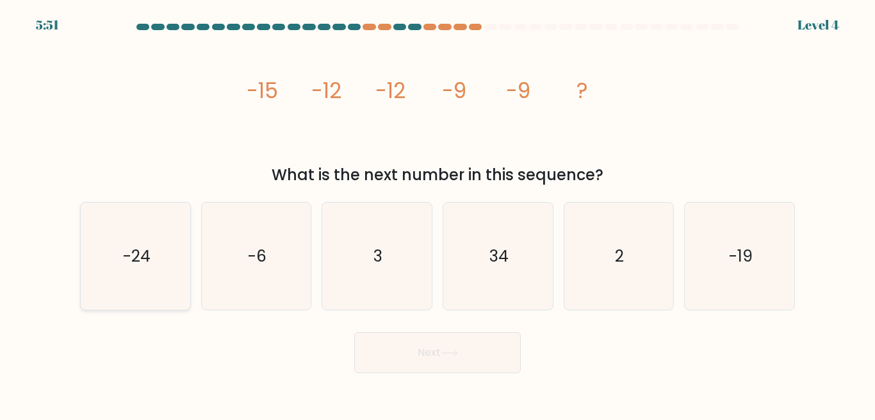
click at [172, 267] on icon "-24" at bounding box center [135, 256] width 107 height 107
click at [438, 213] on input "a. -24" at bounding box center [438, 211] width 1 height 3
radio input "true"
click at [581, 146] on icon "image/svg+xml -15 -12 -12 -9 -9 ?" at bounding box center [437, 98] width 385 height 126
click at [265, 288] on icon "-6" at bounding box center [256, 256] width 107 height 107
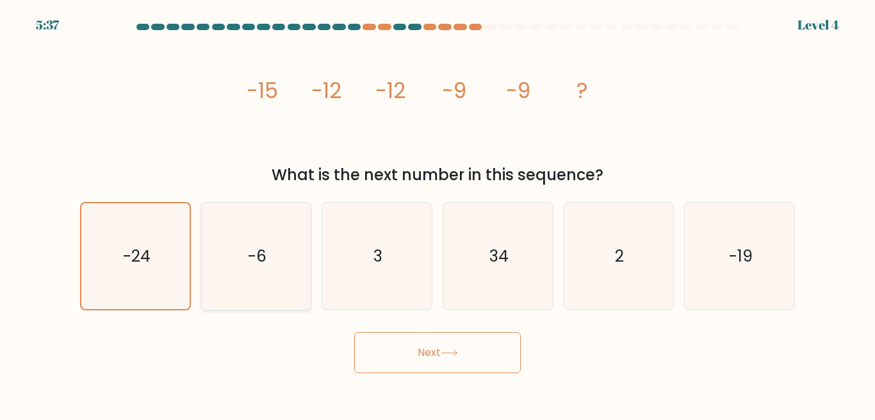
click at [438, 213] on input "b. -6" at bounding box center [438, 211] width 1 height 3
radio input "true"
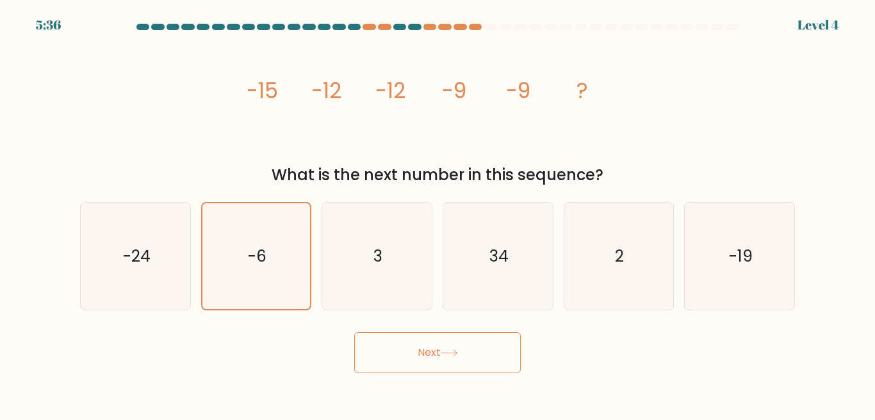
click at [402, 342] on button "Next" at bounding box center [437, 352] width 167 height 41
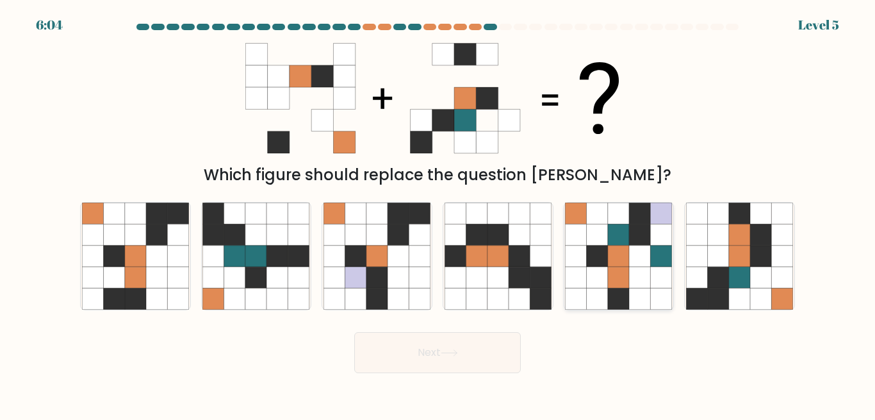
click at [624, 277] on icon at bounding box center [618, 277] width 21 height 21
click at [438, 213] on input "e." at bounding box center [438, 211] width 1 height 3
radio input "true"
click at [485, 360] on button "Next" at bounding box center [437, 352] width 167 height 41
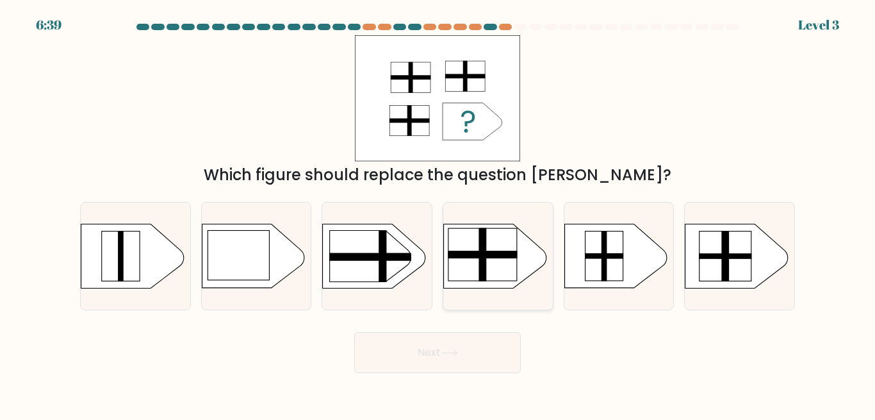
click at [461, 255] on rect at bounding box center [482, 255] width 69 height 8
click at [438, 213] on input "d." at bounding box center [438, 211] width 1 height 3
radio input "true"
click at [472, 337] on button "Next" at bounding box center [437, 352] width 167 height 41
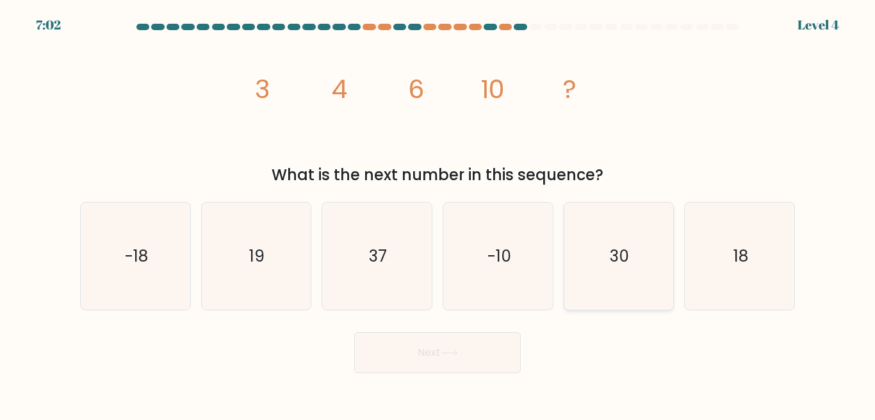
click at [643, 269] on icon "30" at bounding box center [618, 256] width 107 height 107
click at [438, 213] on input "e. 30" at bounding box center [438, 211] width 1 height 3
radio input "true"
click at [456, 370] on button "Next" at bounding box center [437, 352] width 167 height 41
click at [752, 286] on icon "18" at bounding box center [739, 256] width 107 height 107
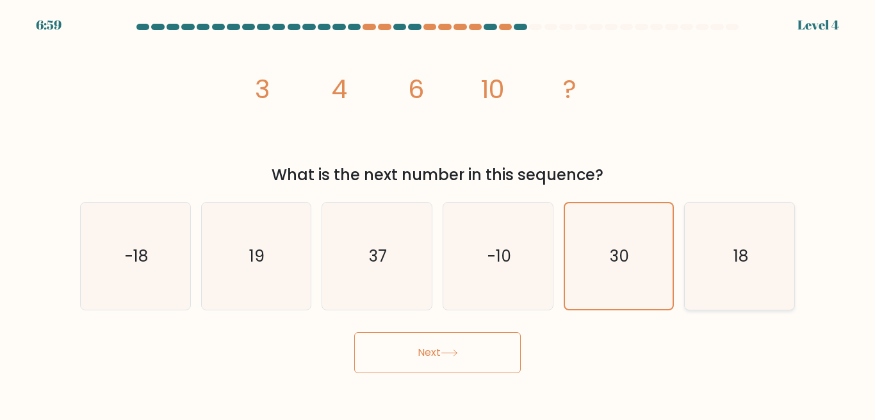
click at [438, 213] on input "f. 18" at bounding box center [438, 211] width 1 height 3
radio input "true"
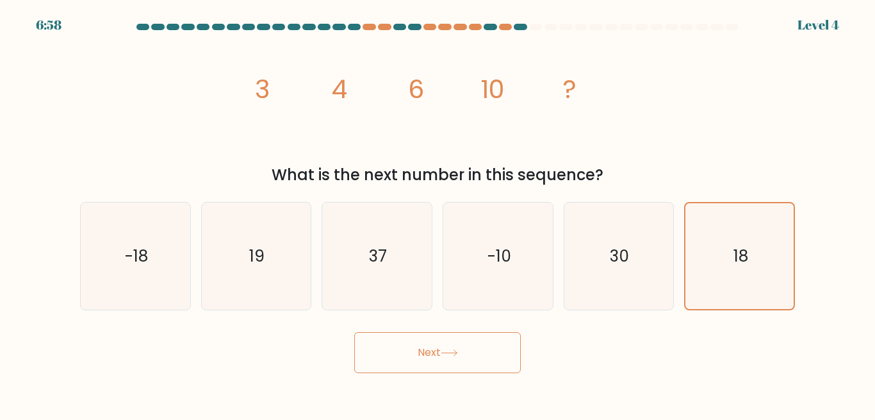
click at [481, 344] on button "Next" at bounding box center [437, 352] width 167 height 41
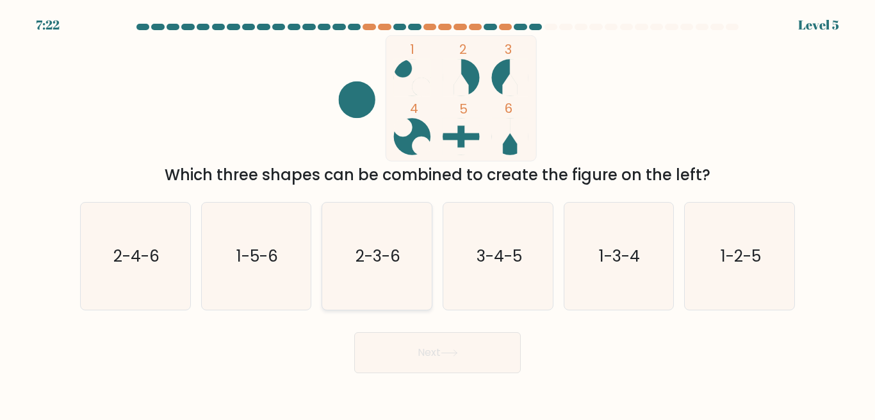
click at [376, 274] on icon "2-3-6" at bounding box center [377, 256] width 107 height 107
click at [438, 213] on input "c. 2-3-6" at bounding box center [438, 211] width 1 height 3
radio input "true"
click at [431, 335] on button "Next" at bounding box center [437, 352] width 167 height 41
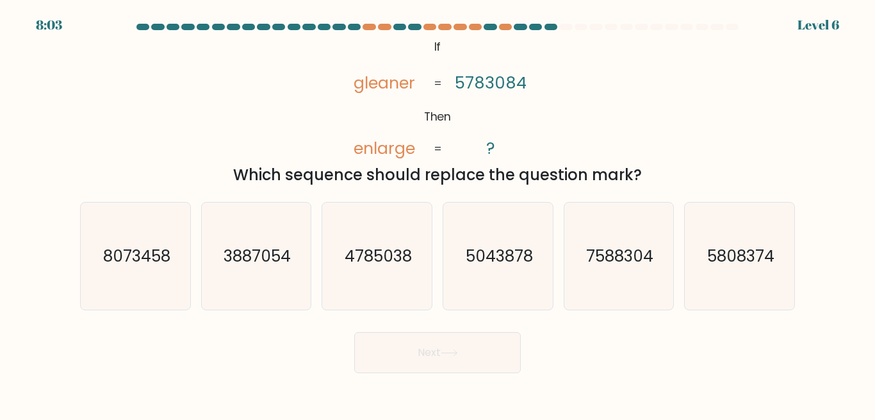
click at [477, 111] on icon "@import url('[URL][DOMAIN_NAME]); If Then gleaner enlarge 5783084 ? = =" at bounding box center [438, 98] width 204 height 126
click at [498, 273] on icon "5043878" at bounding box center [498, 256] width 107 height 107
click at [438, 213] on input "d. 5043878" at bounding box center [438, 211] width 1 height 3
radio input "true"
click at [439, 351] on button "Next" at bounding box center [437, 352] width 167 height 41
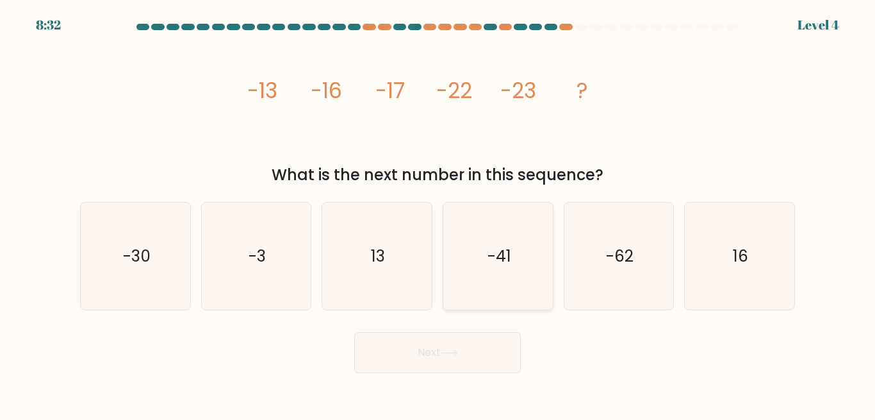
click at [485, 262] on icon "-41" at bounding box center [498, 256] width 107 height 107
click at [438, 213] on input "d. -41" at bounding box center [438, 211] width 1 height 3
radio input "true"
click at [659, 277] on icon "-62" at bounding box center [618, 256] width 107 height 107
click at [438, 213] on input "e. -62" at bounding box center [438, 211] width 1 height 3
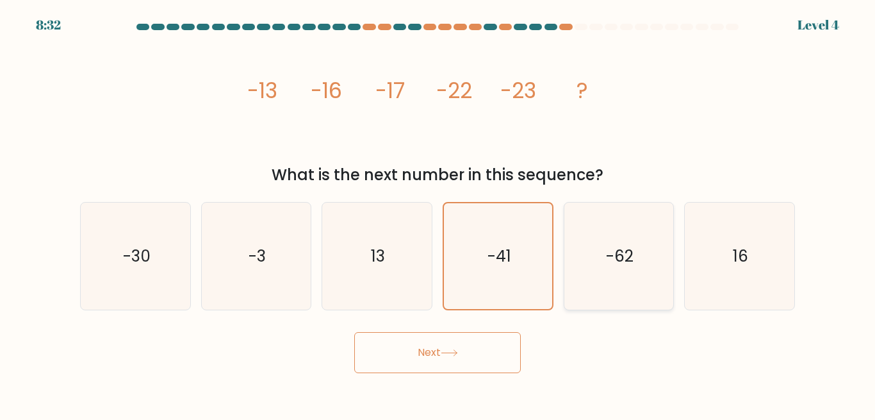
radio input "true"
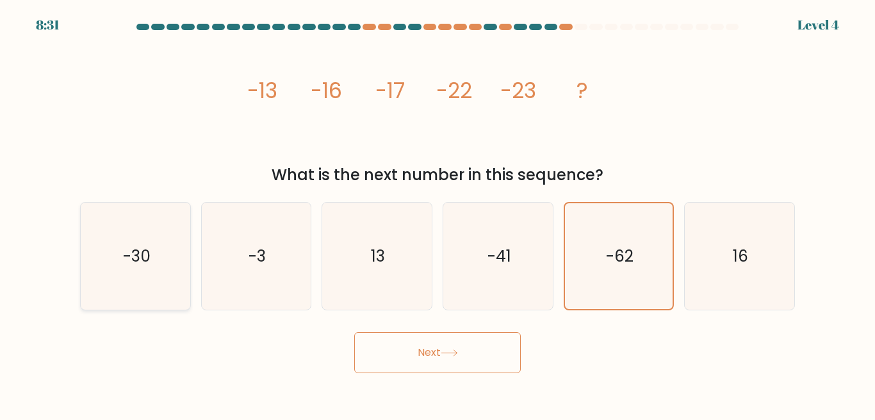
click at [160, 263] on icon "-30" at bounding box center [135, 256] width 107 height 107
click at [438, 213] on input "a. -30" at bounding box center [438, 211] width 1 height 3
radio input "true"
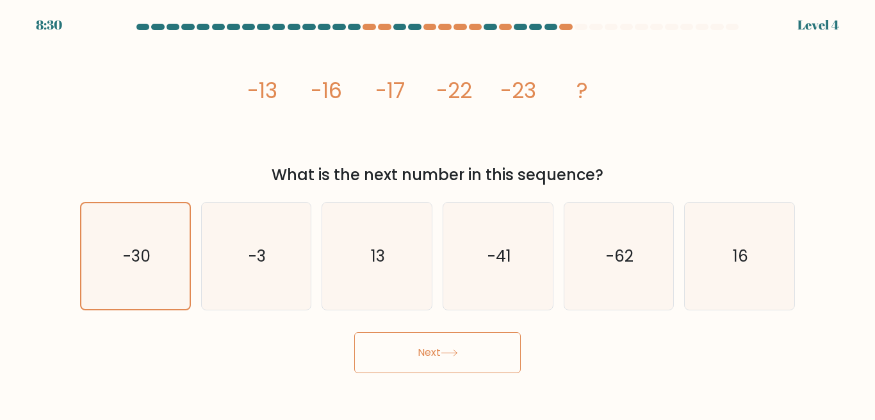
click at [465, 366] on button "Next" at bounding box center [437, 352] width 167 height 41
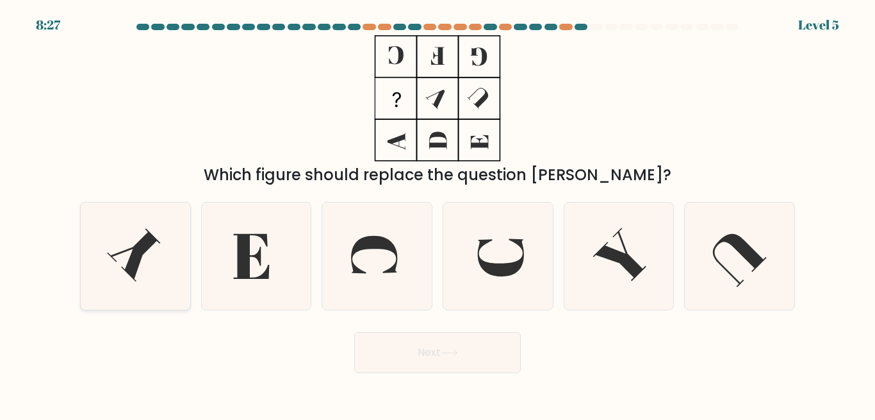
click at [181, 260] on icon at bounding box center [135, 256] width 107 height 107
click at [438, 213] on input "a." at bounding box center [438, 211] width 1 height 3
radio input "true"
click at [439, 351] on button "Next" at bounding box center [437, 352] width 167 height 41
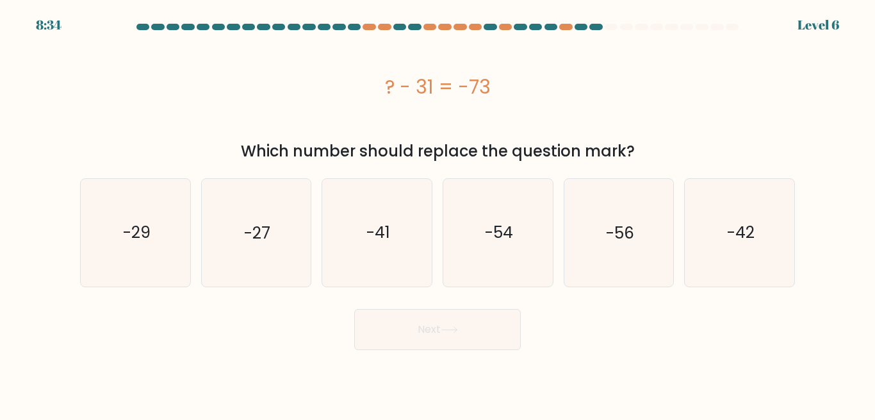
click at [832, 147] on form "a." at bounding box center [437, 187] width 875 height 326
click at [788, 239] on icon "-42" at bounding box center [739, 232] width 107 height 107
click at [438, 213] on input "f. -42" at bounding box center [438, 211] width 1 height 3
radio input "true"
click at [508, 328] on button "Next" at bounding box center [437, 329] width 167 height 41
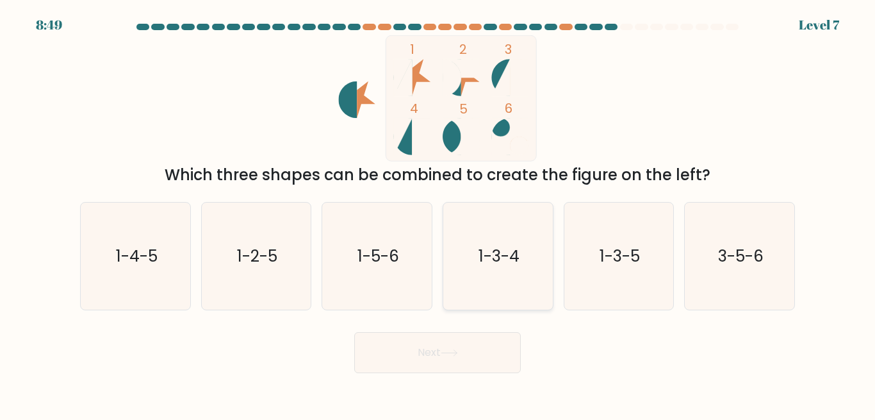
click at [509, 263] on text "1-3-4" at bounding box center [499, 256] width 41 height 22
click at [438, 213] on input "d. 1-3-4" at bounding box center [438, 211] width 1 height 3
radio input "true"
click at [457, 360] on button "Next" at bounding box center [437, 352] width 167 height 41
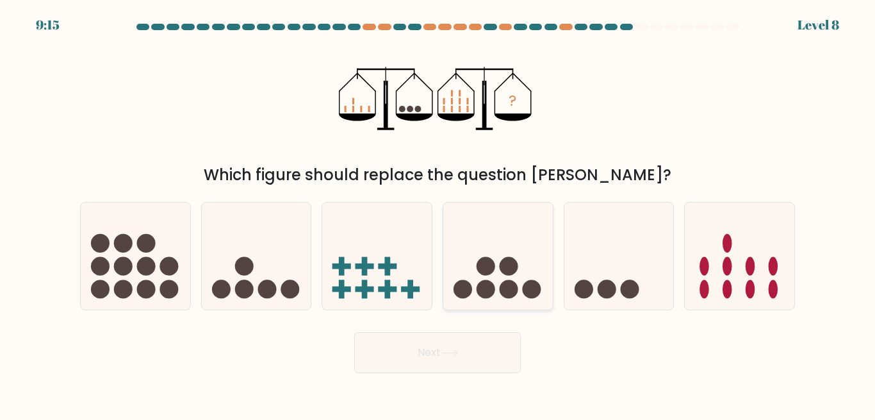
click at [507, 295] on circle at bounding box center [509, 288] width 19 height 19
click at [438, 213] on input "d." at bounding box center [438, 211] width 1 height 3
radio input "true"
click at [487, 360] on button "Next" at bounding box center [437, 352] width 167 height 41
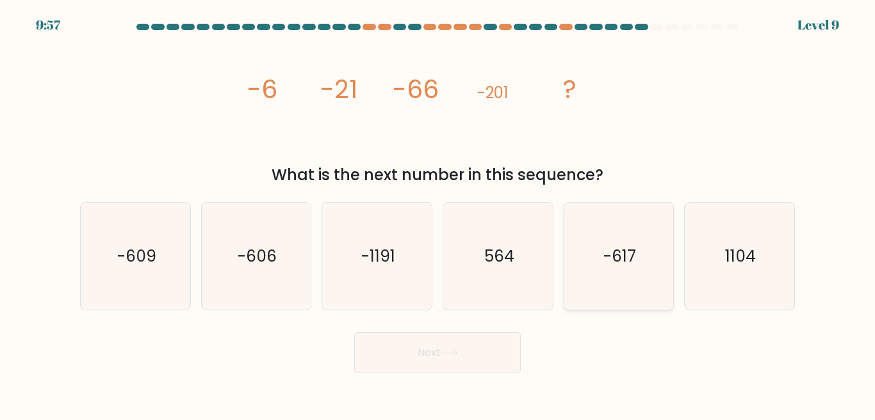
click at [642, 264] on icon "-617" at bounding box center [618, 256] width 107 height 107
click at [438, 213] on input "e. -617" at bounding box center [438, 211] width 1 height 3
radio input "true"
click at [461, 361] on button "Next" at bounding box center [437, 352] width 167 height 41
click at [468, 359] on button "Next" at bounding box center [437, 352] width 167 height 41
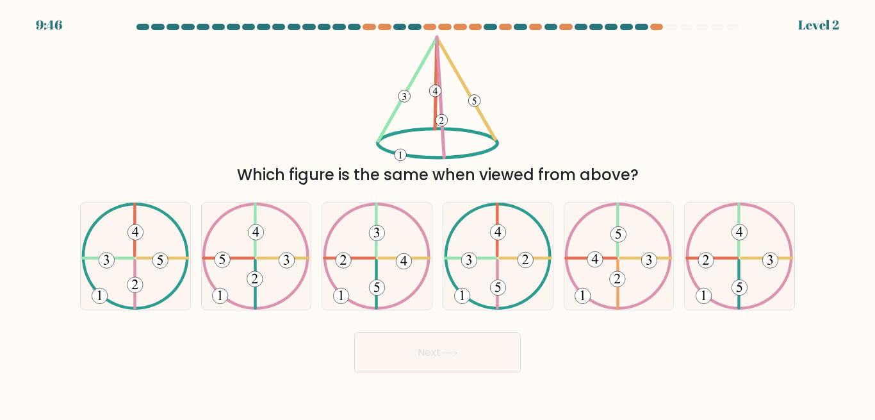
click at [152, 371] on div "Next" at bounding box center [437, 349] width 731 height 47
click at [148, 281] on icon at bounding box center [135, 256] width 108 height 107
click at [438, 213] on input "a." at bounding box center [438, 211] width 1 height 3
radio input "true"
click at [440, 349] on button "Next" at bounding box center [437, 352] width 167 height 41
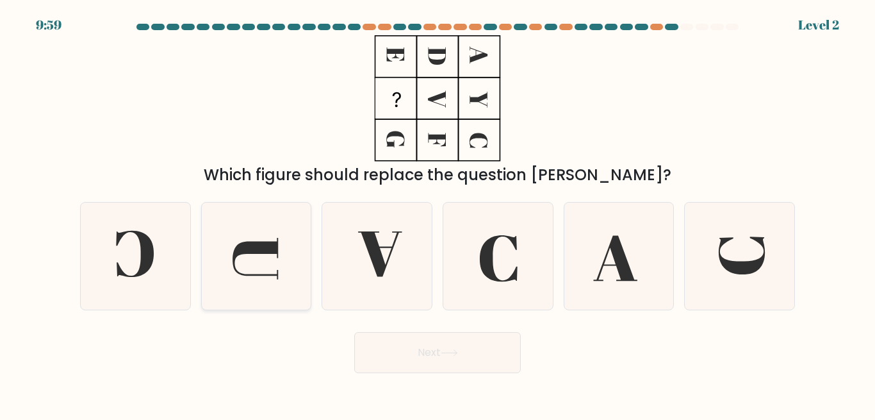
click at [271, 277] on icon at bounding box center [256, 256] width 107 height 107
click at [438, 213] on input "b." at bounding box center [438, 211] width 1 height 3
radio input "true"
click at [450, 346] on button "Next" at bounding box center [437, 352] width 167 height 41
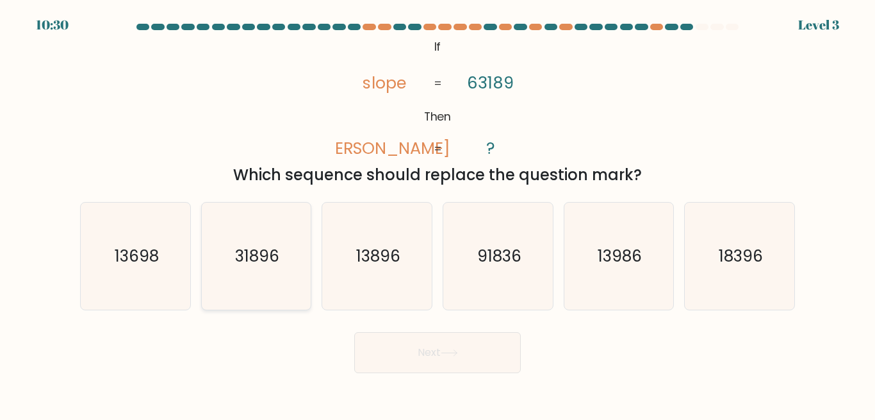
click at [281, 269] on icon "31896" at bounding box center [256, 256] width 107 height 107
click at [438, 213] on input "b. 31896" at bounding box center [438, 211] width 1 height 3
radio input "true"
click at [452, 353] on icon at bounding box center [449, 353] width 15 height 6
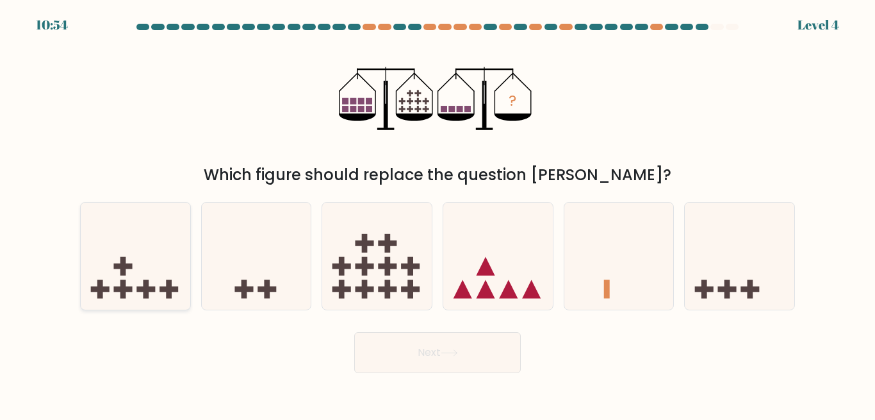
click at [142, 299] on icon at bounding box center [136, 256] width 110 height 90
click at [438, 213] on input "a." at bounding box center [438, 211] width 1 height 3
radio input "true"
click at [472, 349] on button "Next" at bounding box center [437, 352] width 167 height 41
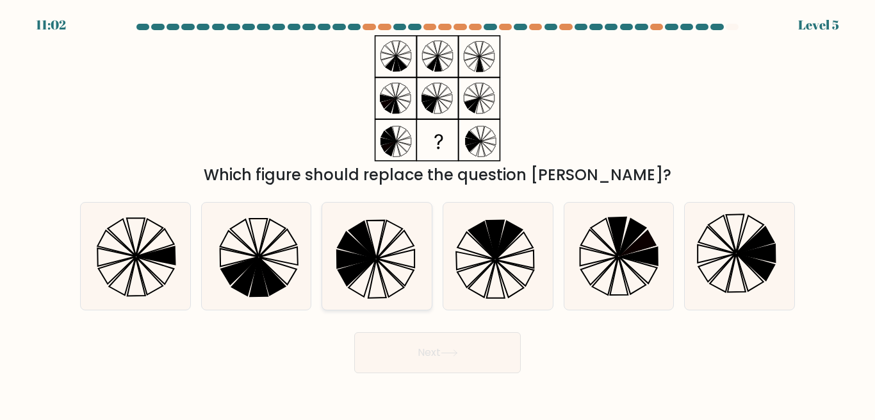
click at [387, 261] on icon at bounding box center [395, 272] width 37 height 27
click at [438, 213] on input "c." at bounding box center [438, 211] width 1 height 3
radio input "true"
click at [485, 341] on button "Next" at bounding box center [437, 352] width 167 height 41
click at [477, 351] on button "Next" at bounding box center [437, 352] width 167 height 41
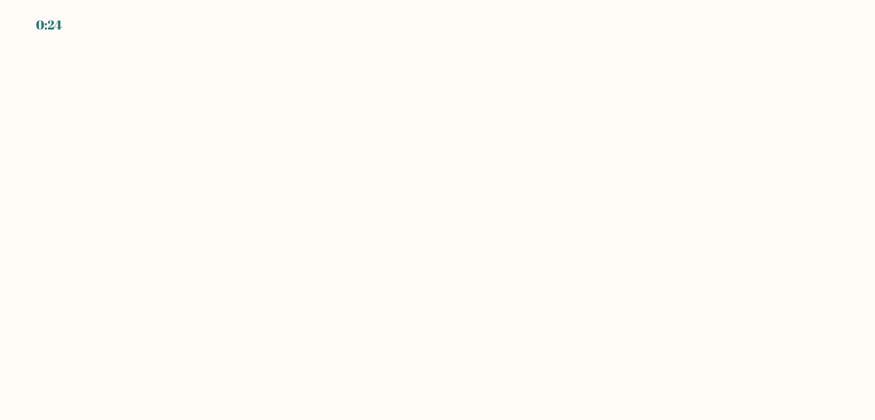
click at [139, 98] on body "0:24" at bounding box center [437, 210] width 875 height 420
drag, startPoint x: 256, startPoint y: 120, endPoint x: 441, endPoint y: 148, distance: 187.2
click at [260, 120] on body "0:24" at bounding box center [437, 210] width 875 height 420
click at [445, 138] on body "0:24" at bounding box center [437, 210] width 875 height 420
click at [404, 92] on body "0:24" at bounding box center [437, 210] width 875 height 420
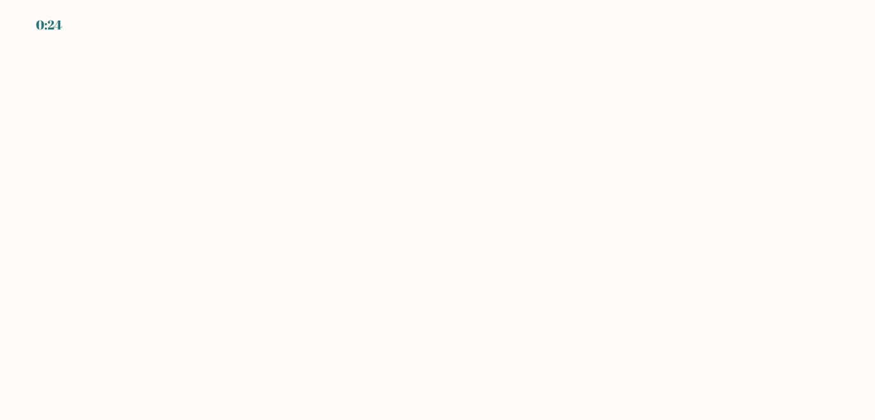
click at [405, 91] on body "0:24" at bounding box center [437, 210] width 875 height 420
click at [468, 249] on body "0:38" at bounding box center [437, 210] width 875 height 420
click at [438, 307] on body "0:17" at bounding box center [437, 210] width 875 height 420
